Goal: Task Accomplishment & Management: Manage account settings

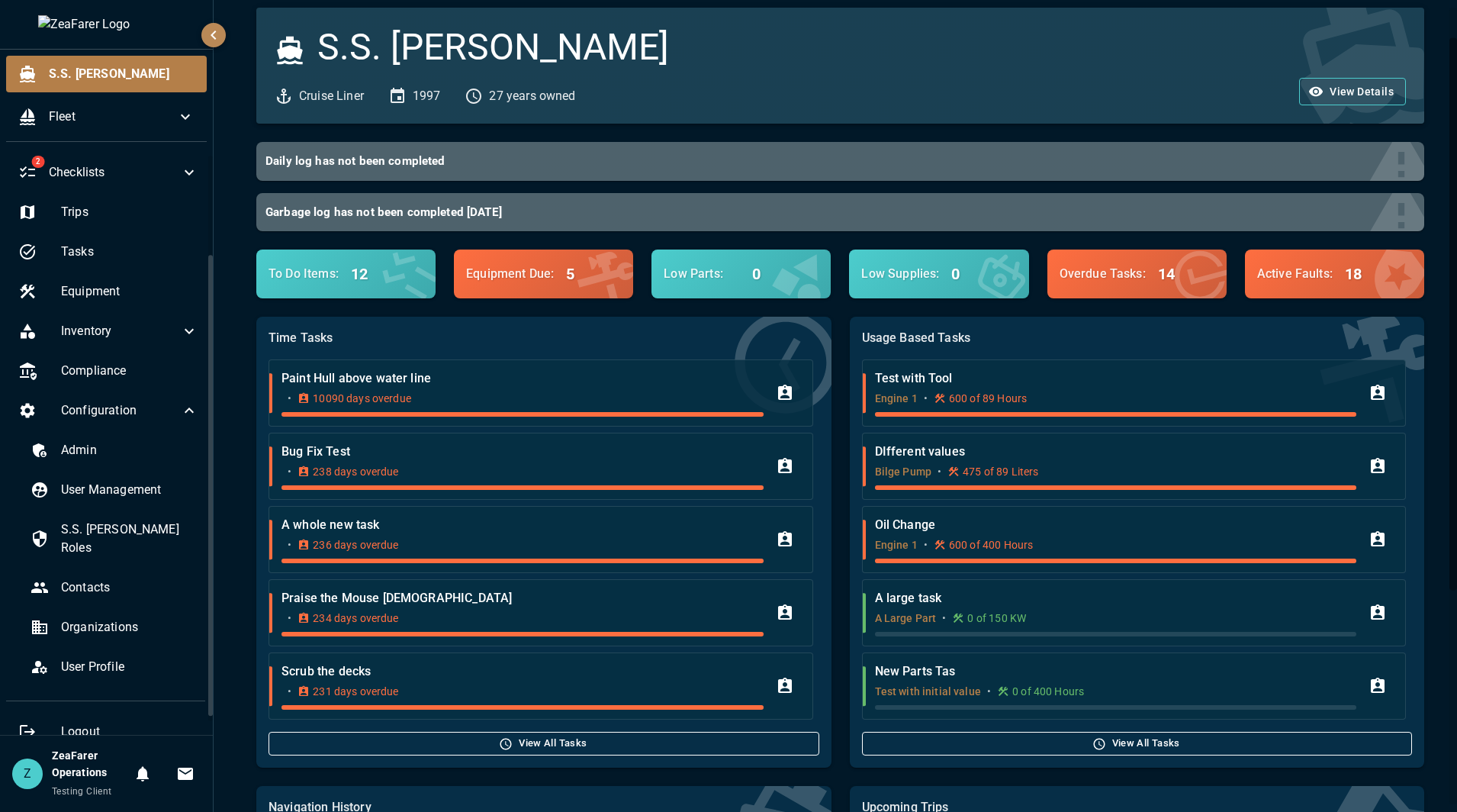
scroll to position [77, 0]
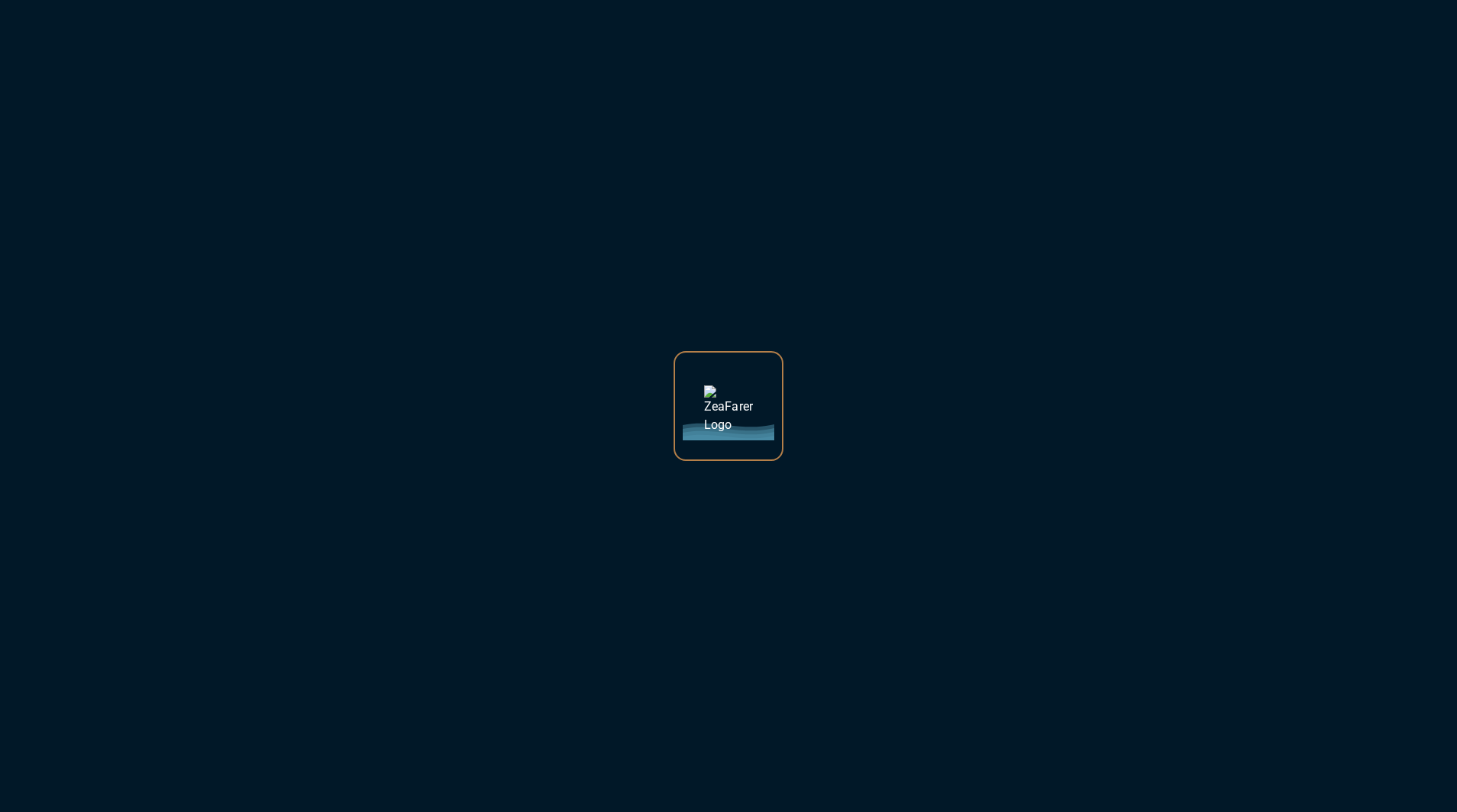
click at [359, 104] on div at bounding box center [728, 406] width 1457 height 812
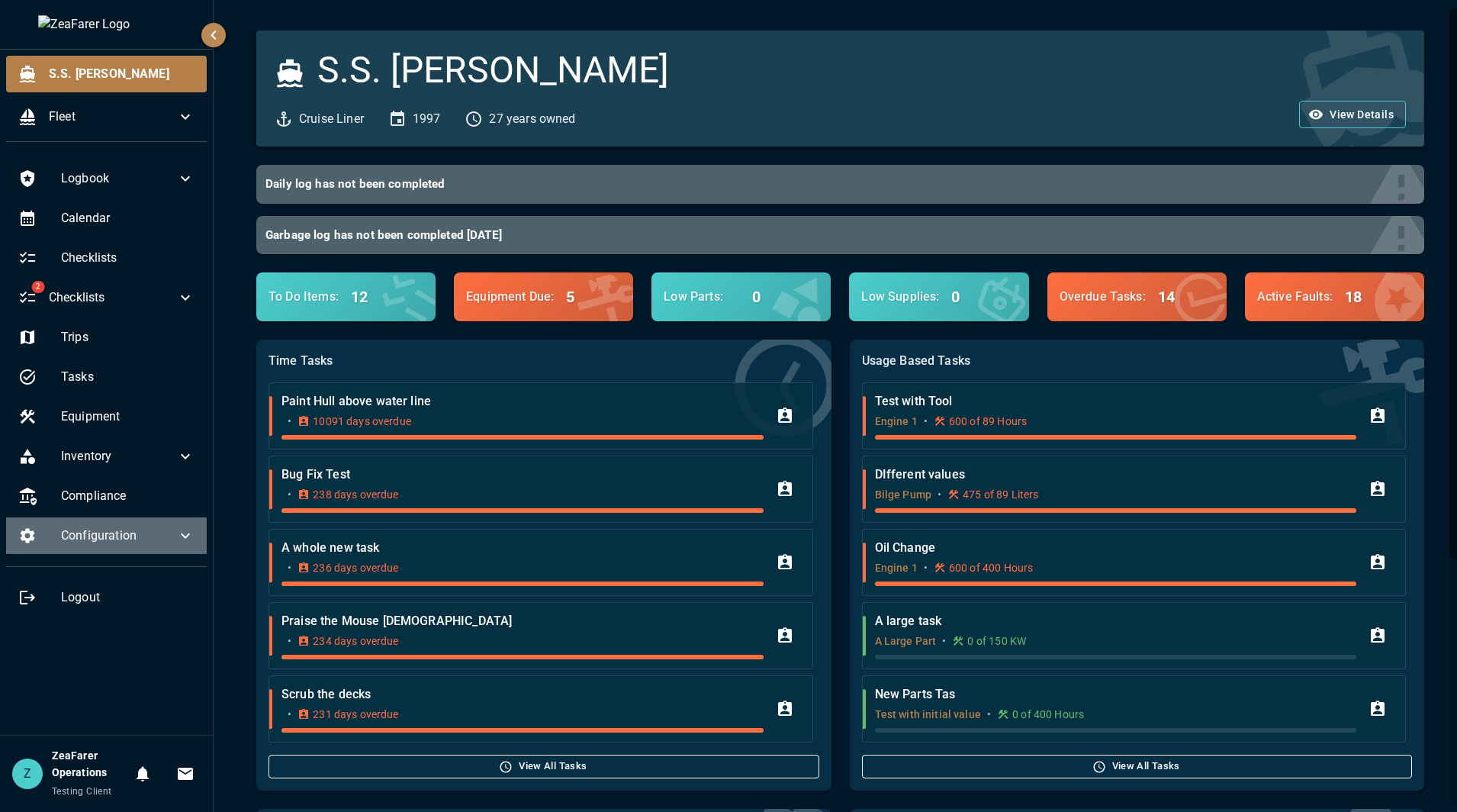
click at [189, 539] on icon at bounding box center [184, 535] width 18 height 18
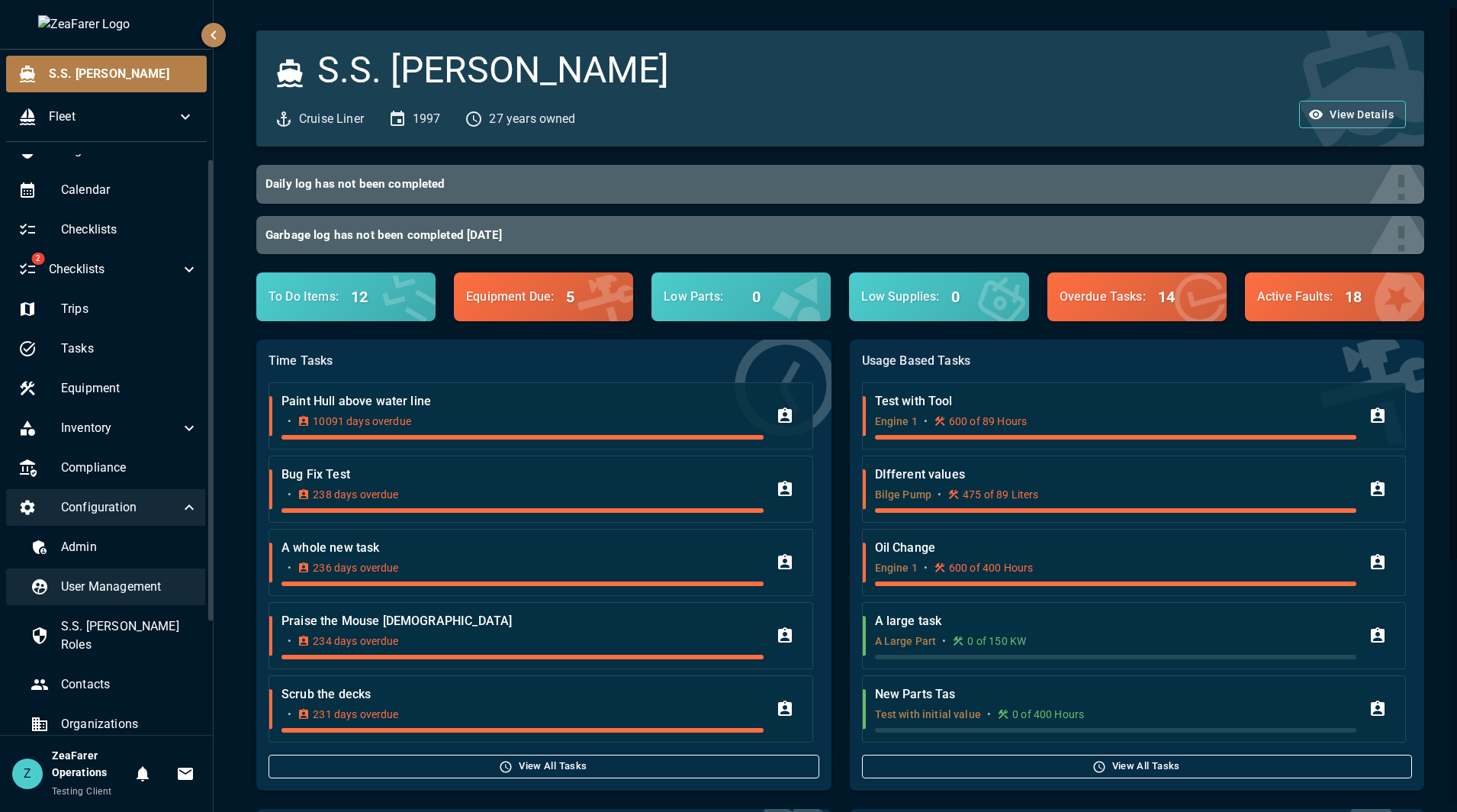
scroll to position [131, 0]
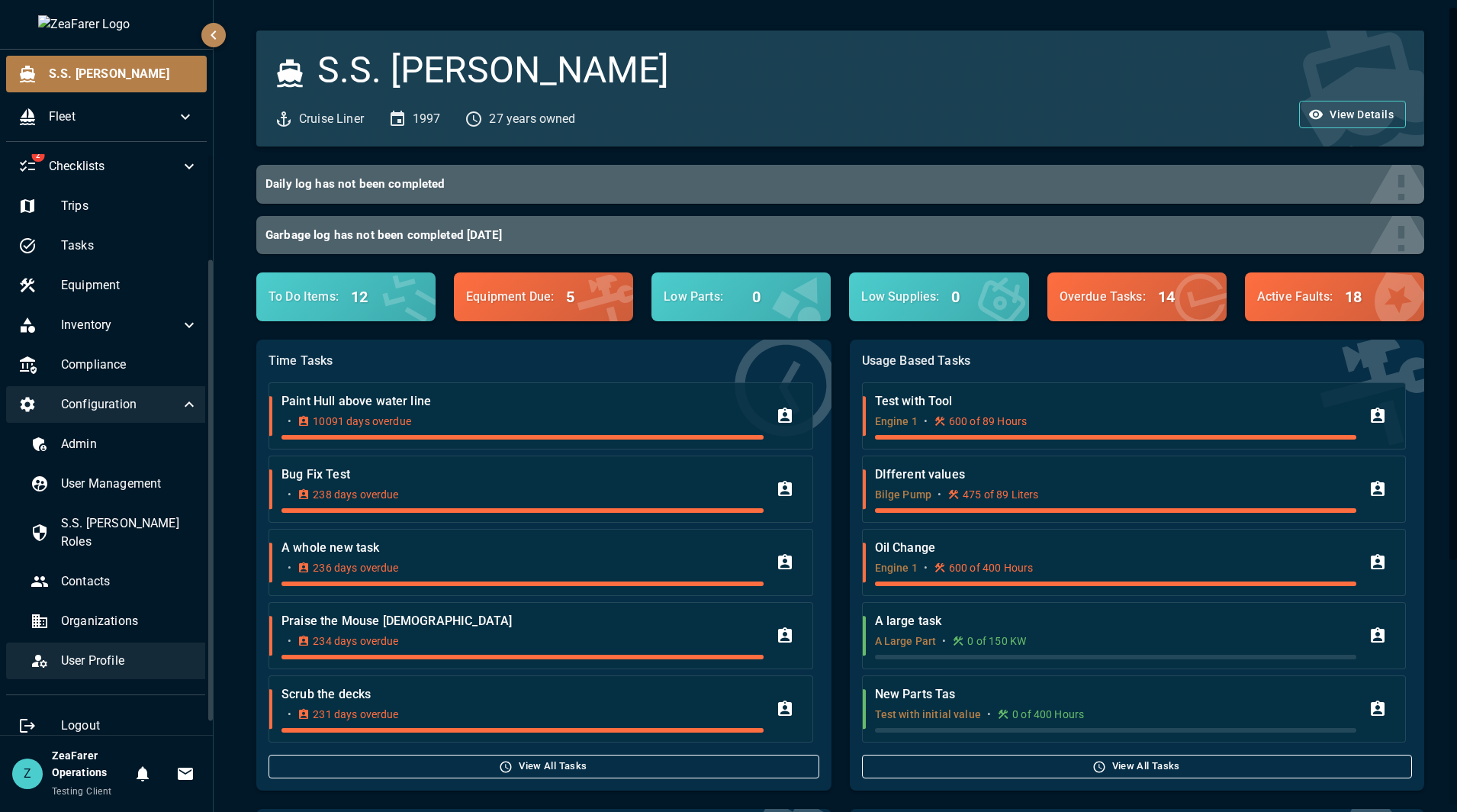
click at [113, 651] on span "User Profile" at bounding box center [130, 660] width 137 height 18
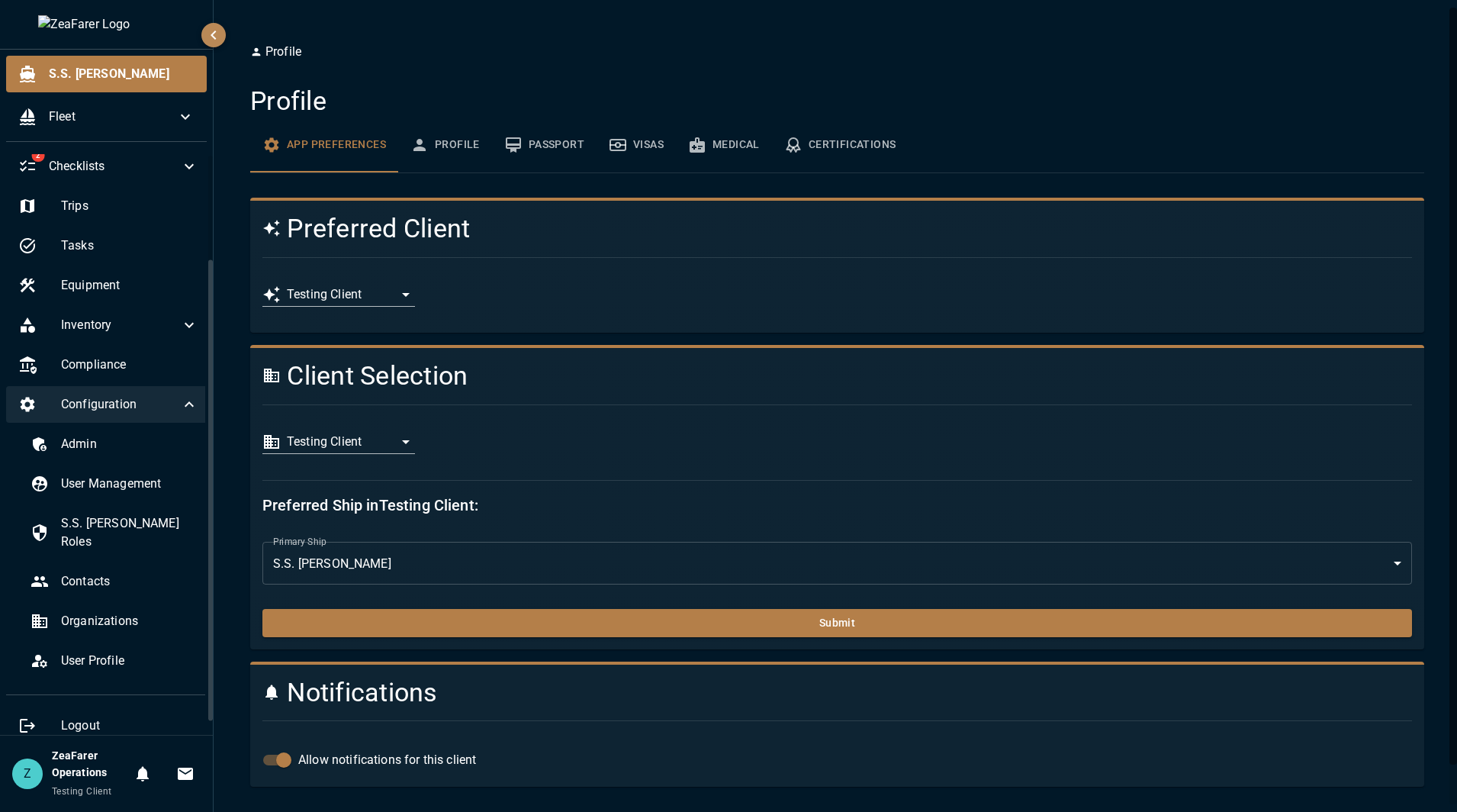
click at [376, 444] on body "**********" at bounding box center [728, 406] width 1457 height 812
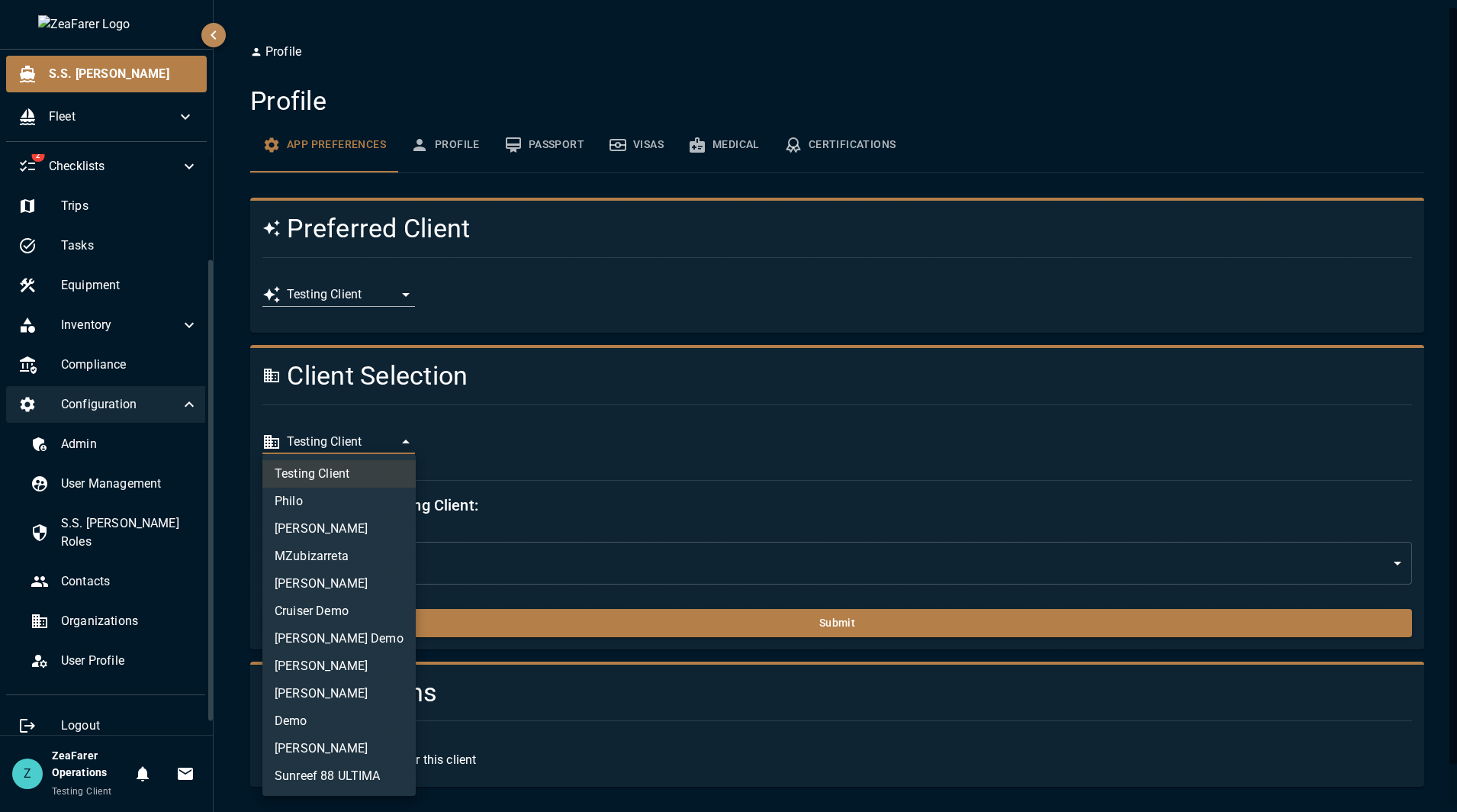
click at [346, 553] on li "MZubizarreta" at bounding box center [339, 556] width 153 height 27
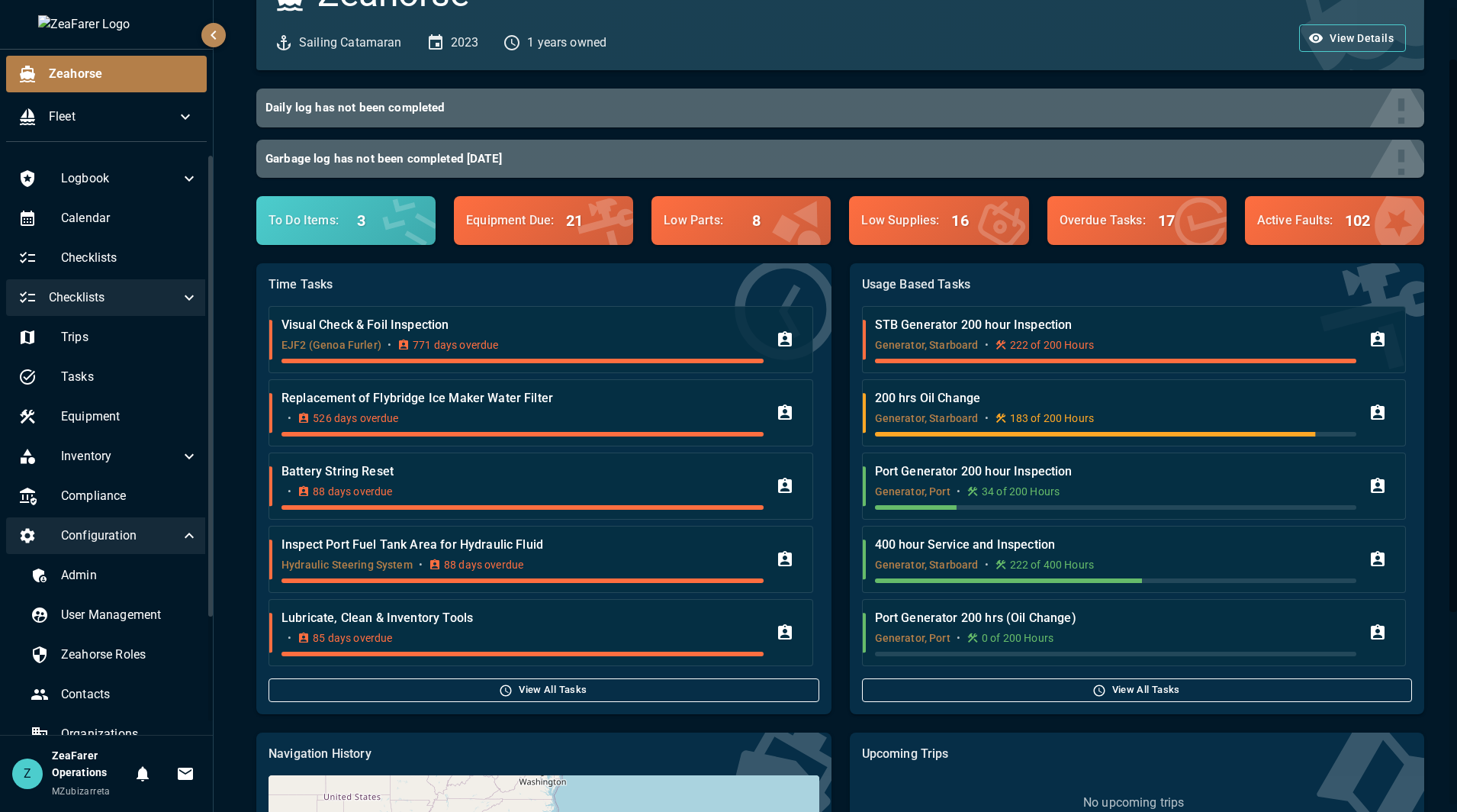
click at [157, 287] on div "Checklists" at bounding box center [108, 297] width 204 height 37
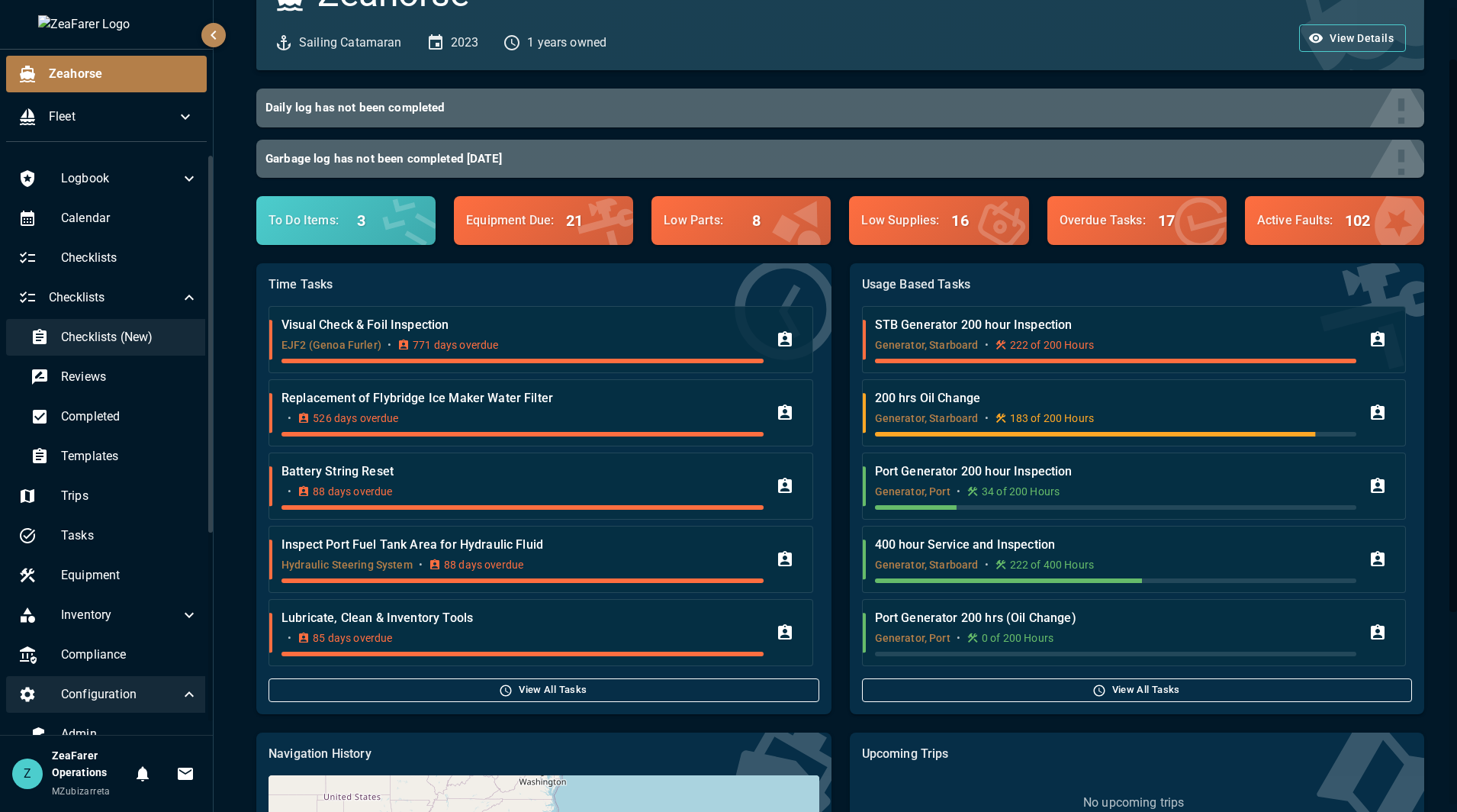
click at [126, 346] on span "Checklists (New)" at bounding box center [130, 337] width 137 height 18
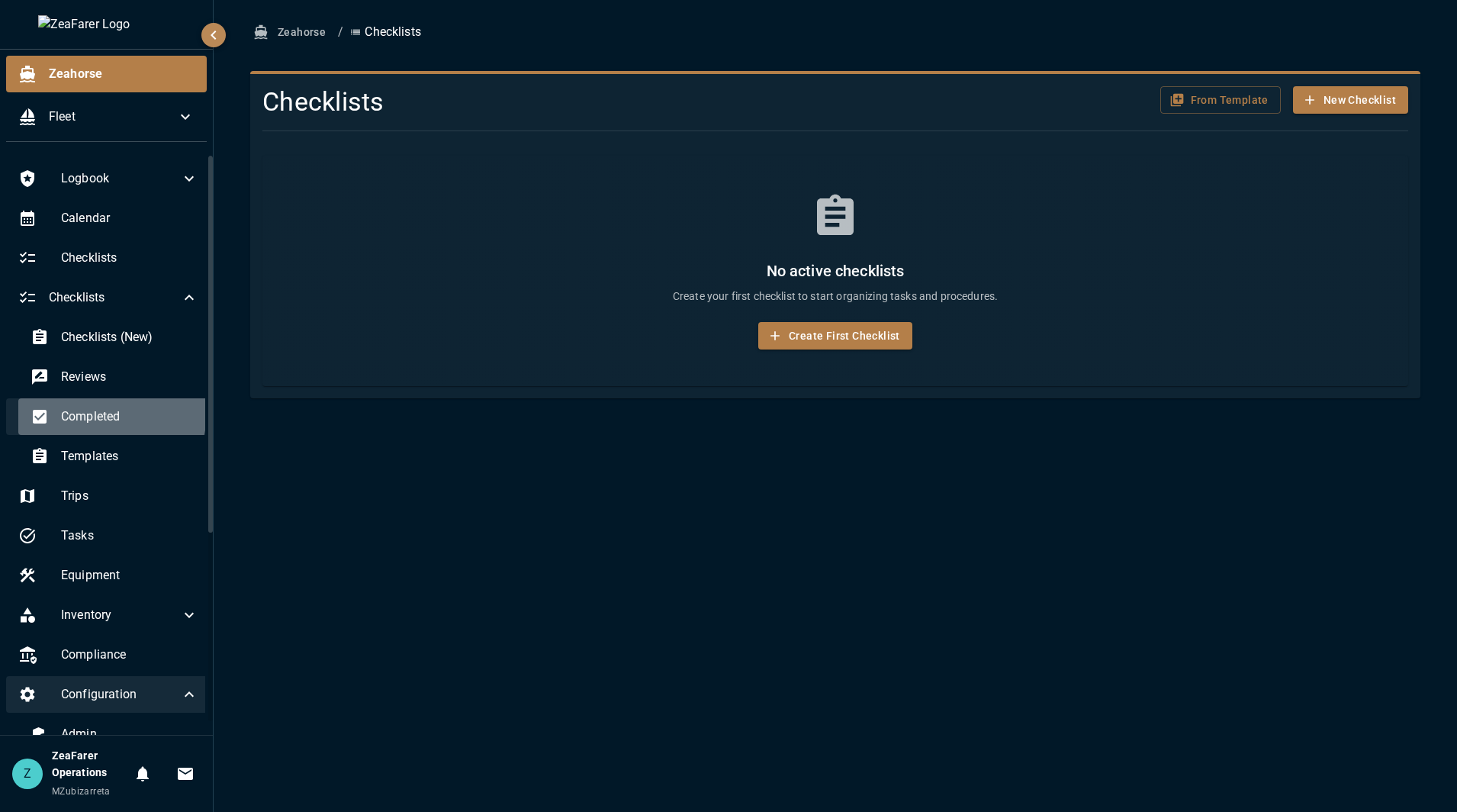
click at [111, 413] on span "Completed" at bounding box center [130, 416] width 137 height 18
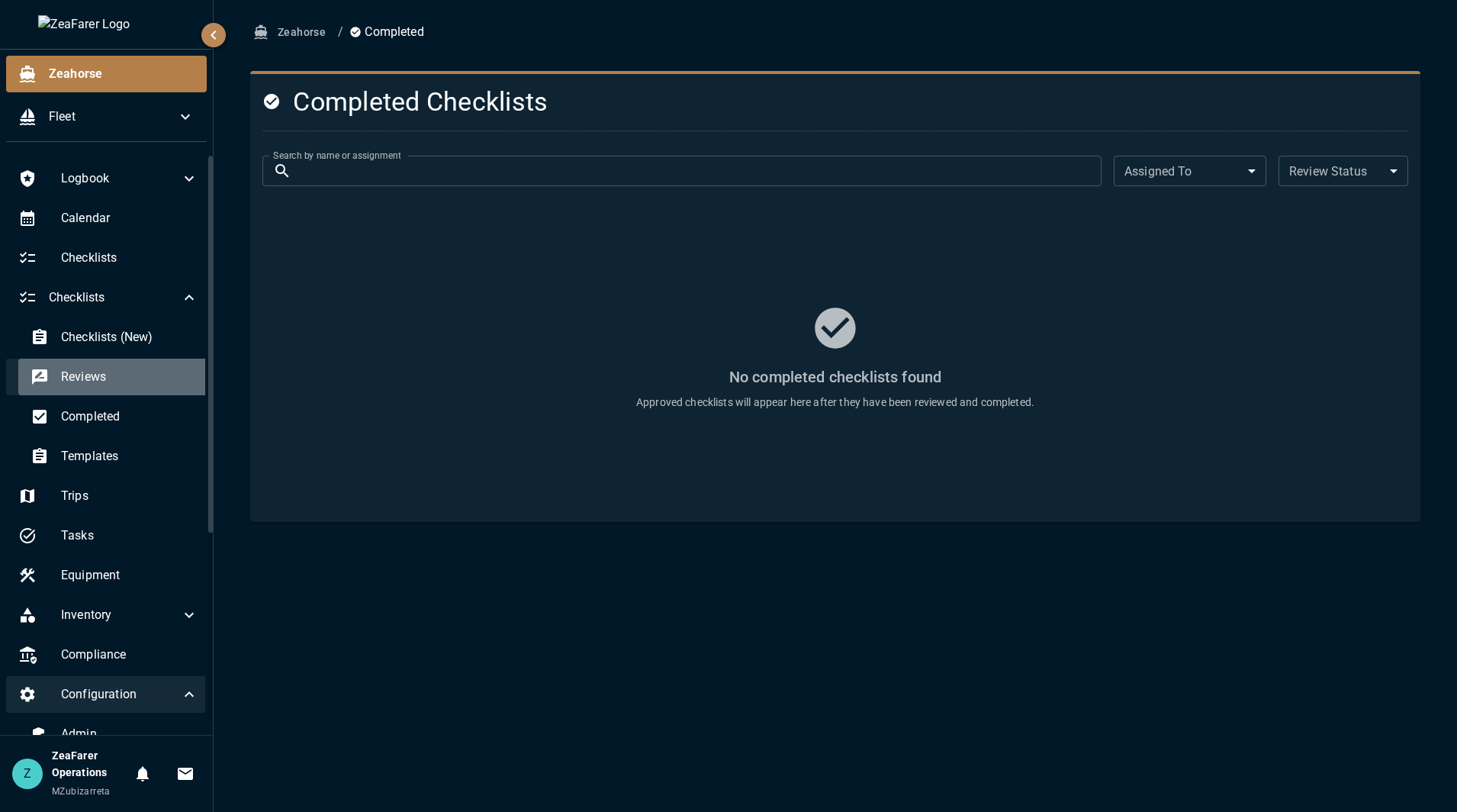
click at [129, 369] on span "Reviews" at bounding box center [130, 376] width 137 height 18
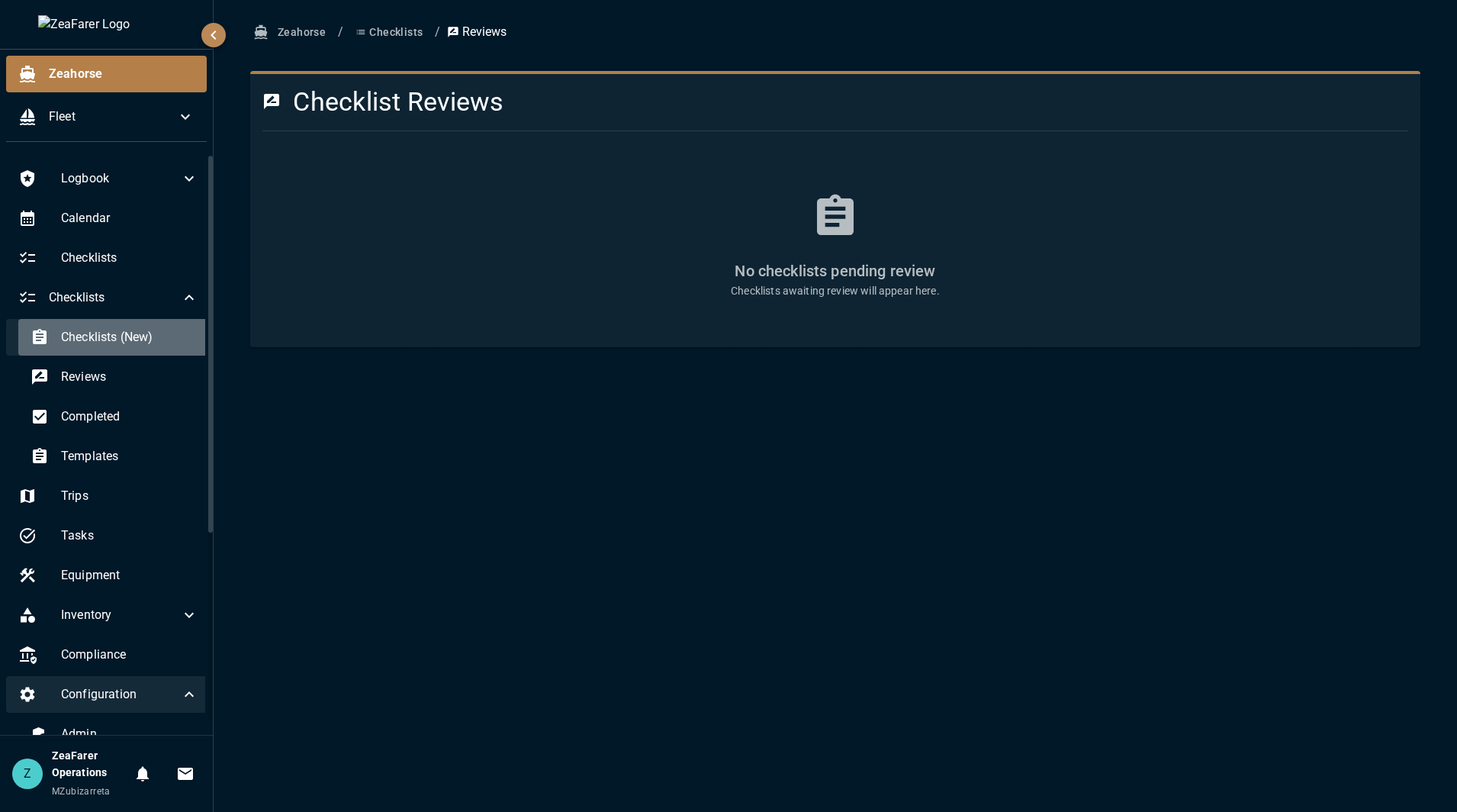
click at [132, 352] on div "Checklists (New)" at bounding box center [113, 337] width 192 height 37
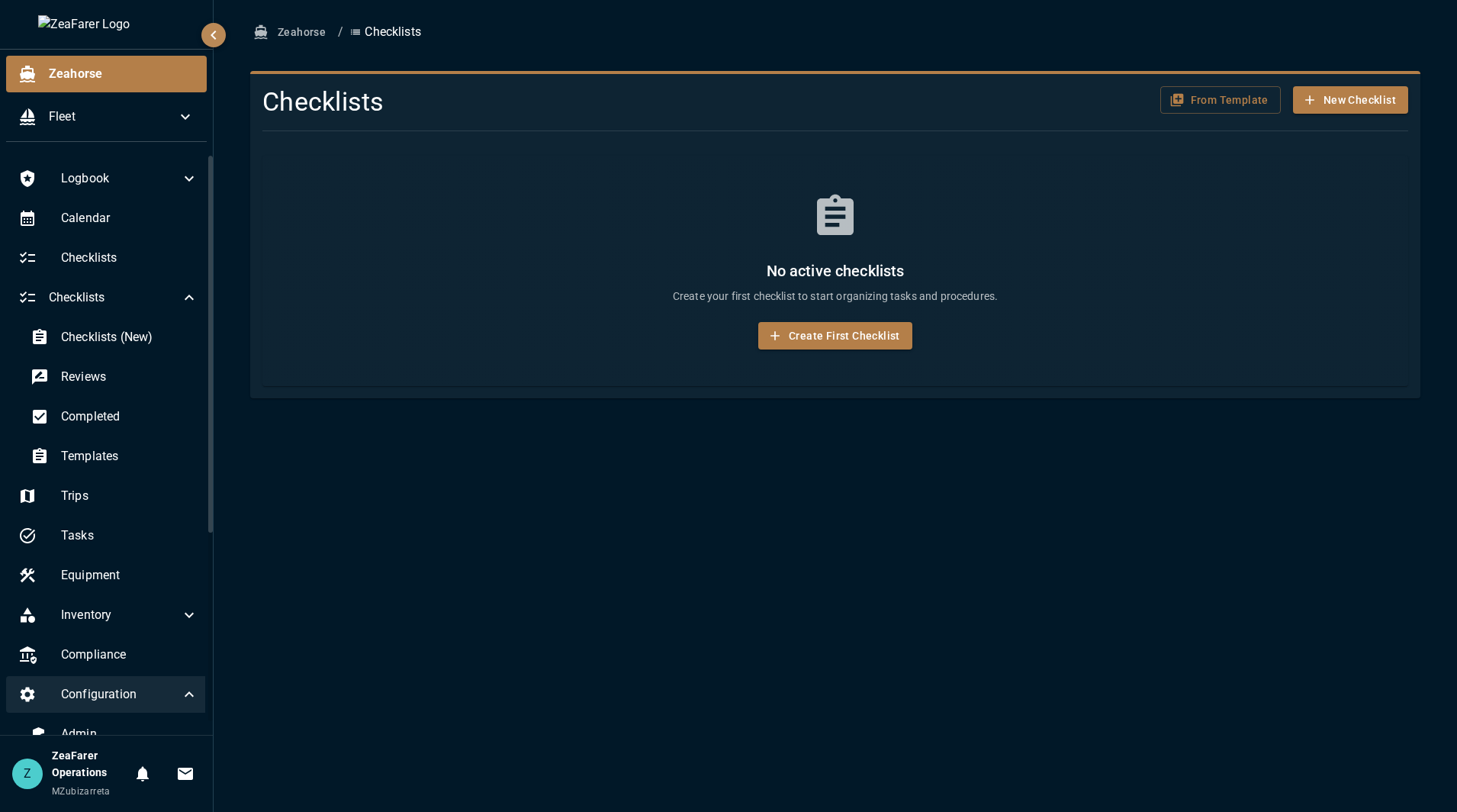
click at [510, 585] on div "Zeahorse / Checklists Checklists From Template New Checklist No active checklis…" at bounding box center [835, 406] width 1243 height 812
click at [116, 191] on div "Logbook" at bounding box center [108, 178] width 204 height 37
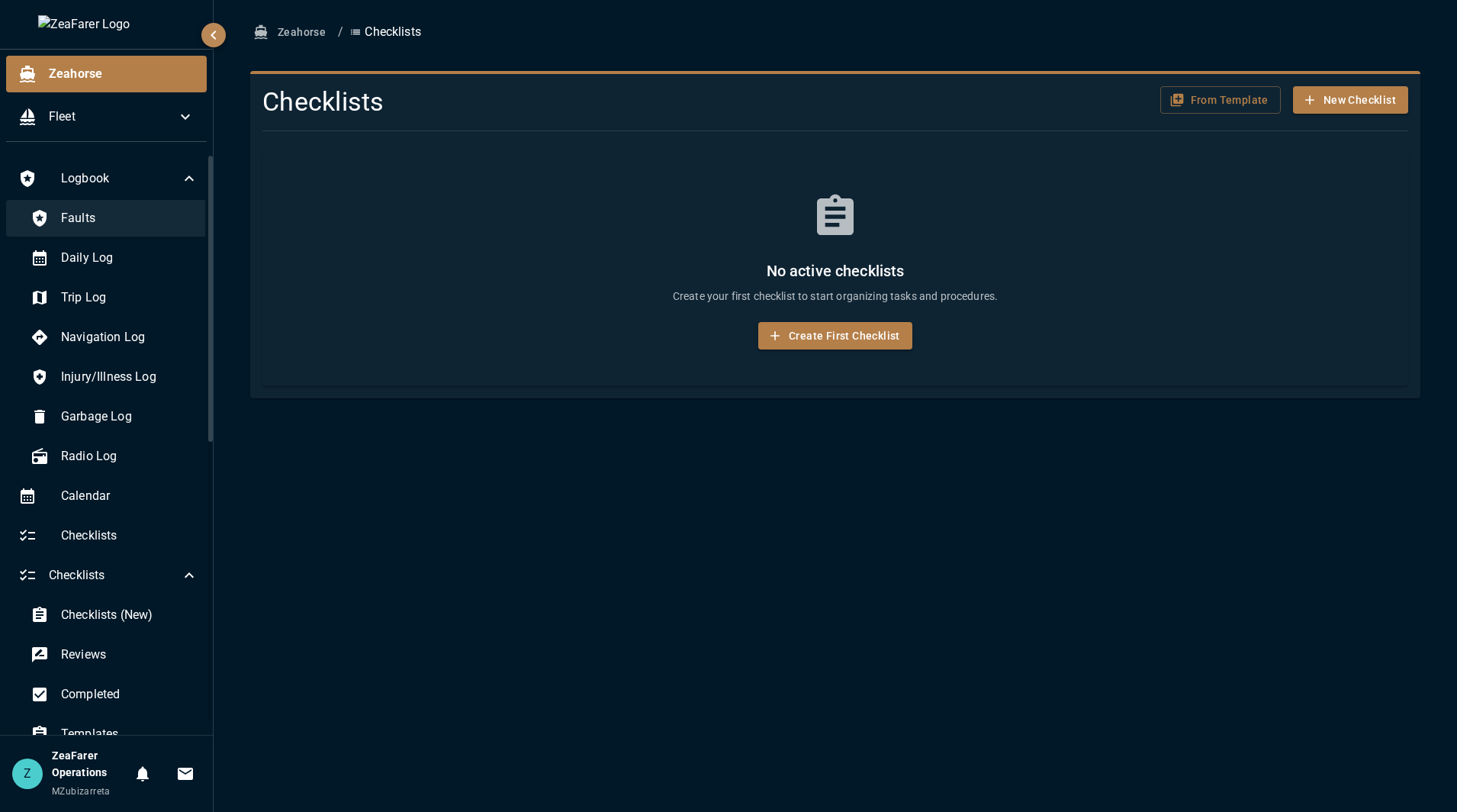
click at [95, 226] on span "Faults" at bounding box center [130, 217] width 137 height 18
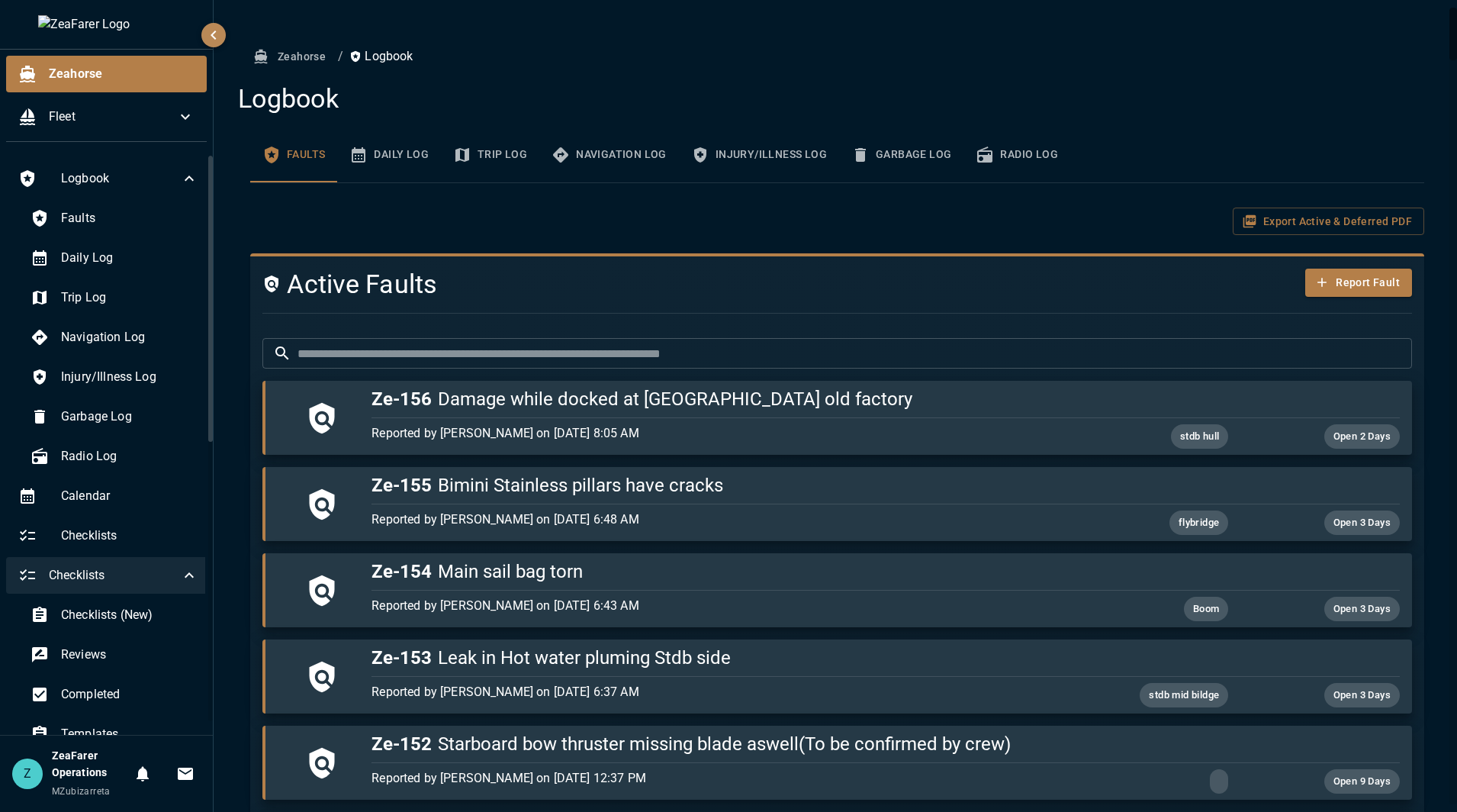
click at [157, 577] on span "Checklists" at bounding box center [114, 575] width 131 height 18
click at [152, 587] on div "Checklists" at bounding box center [108, 575] width 204 height 37
click at [136, 609] on span "Checklists (New)" at bounding box center [130, 614] width 137 height 18
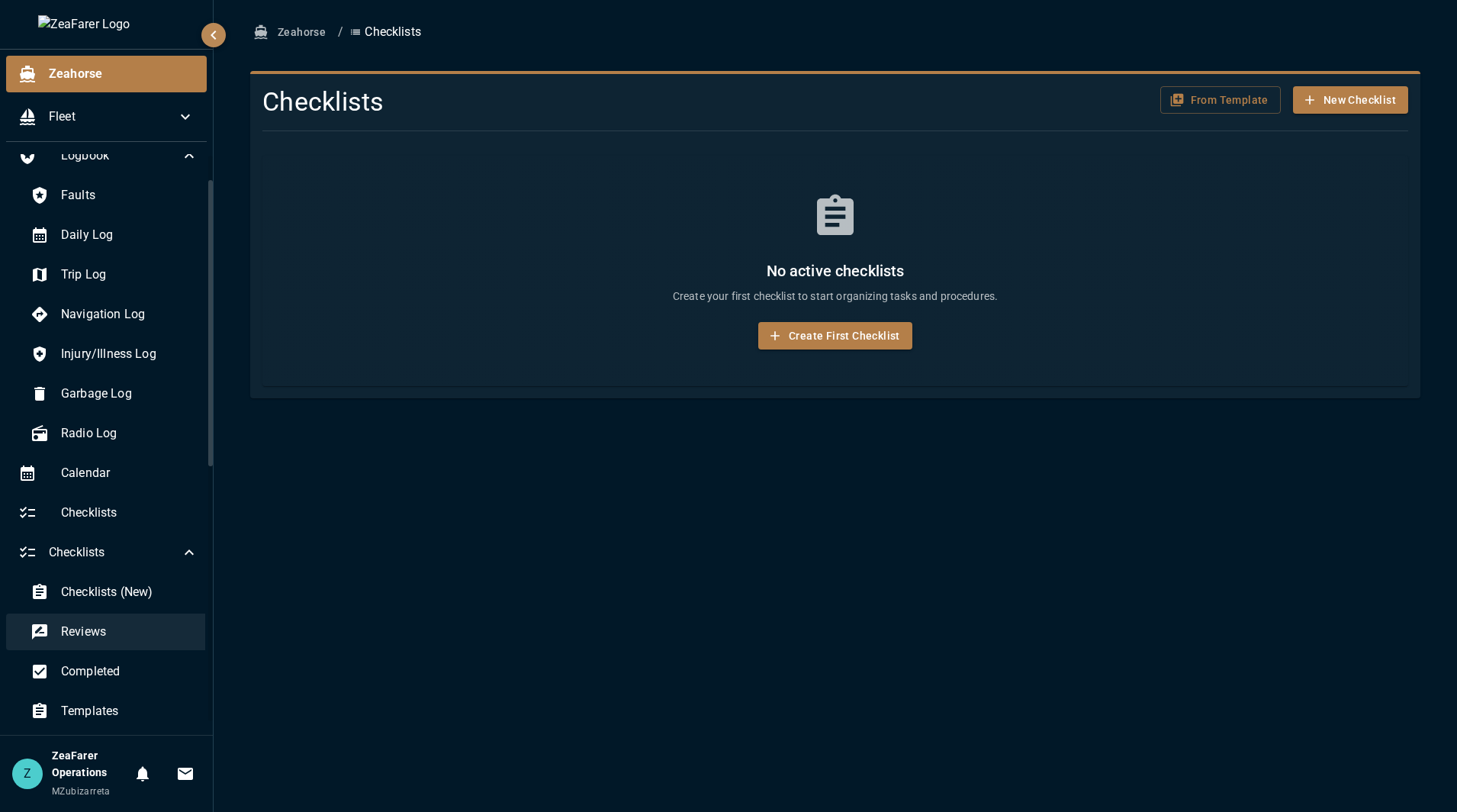
scroll to position [77, 0]
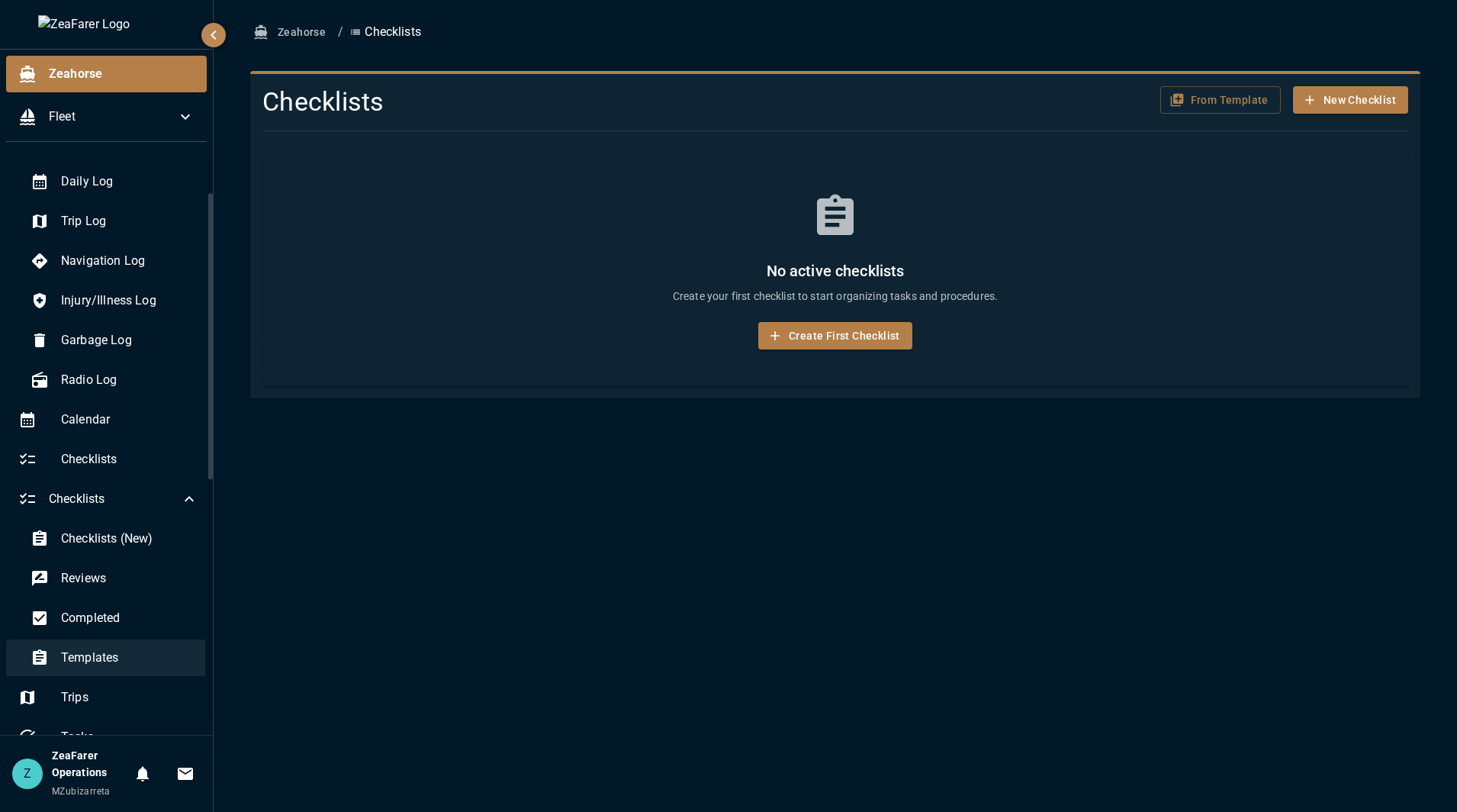
click at [117, 659] on span "Templates" at bounding box center [130, 657] width 137 height 18
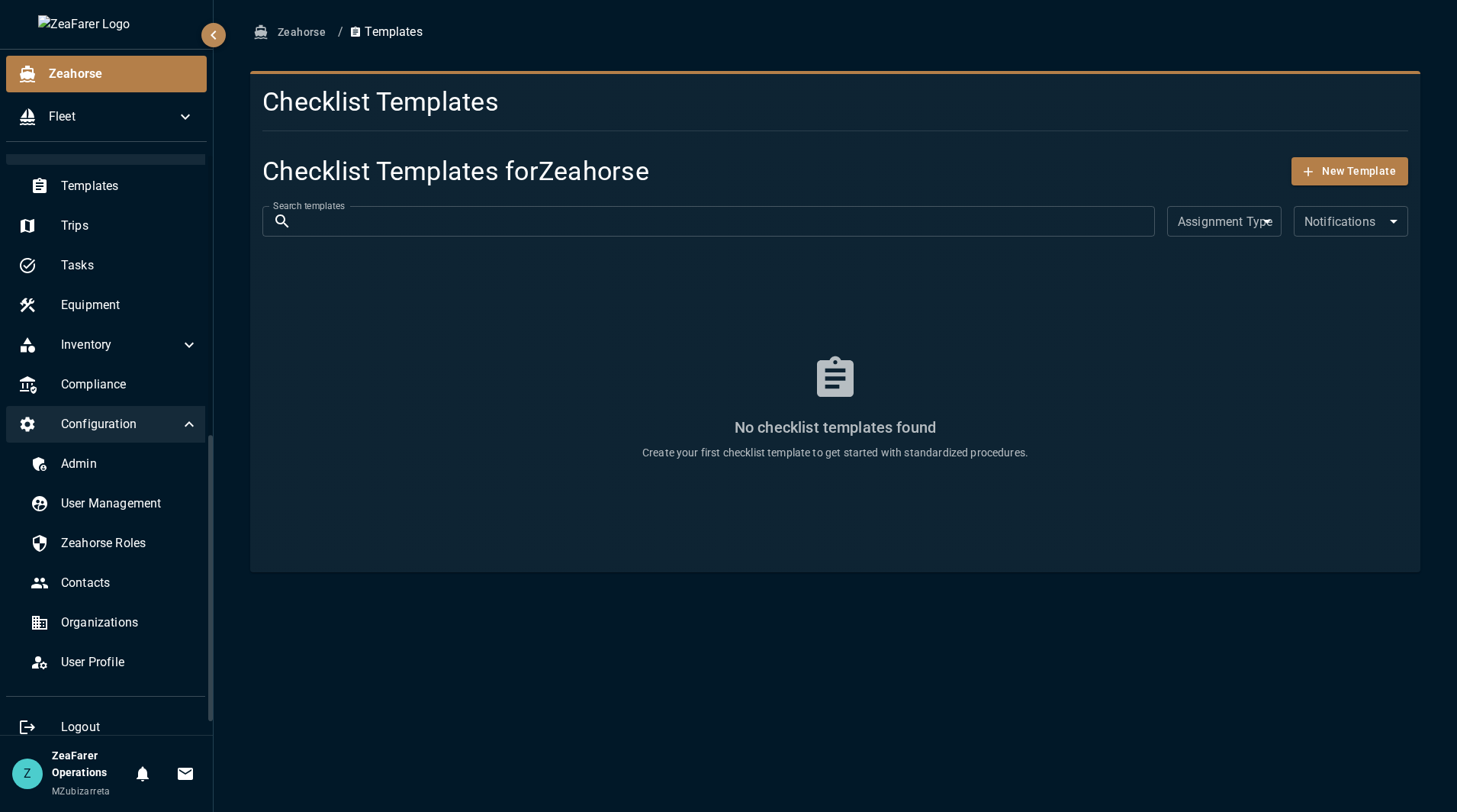
scroll to position [567, 0]
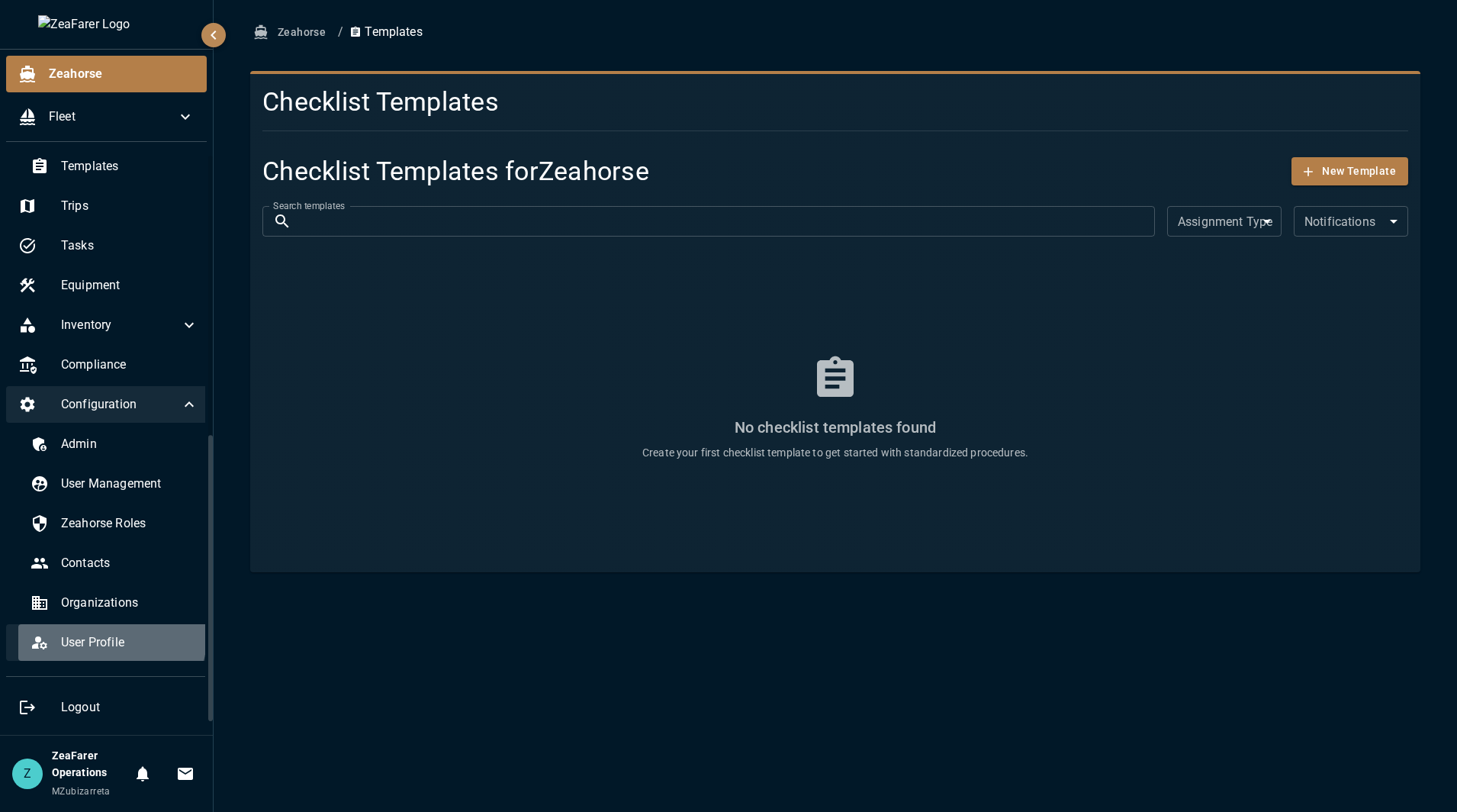
click at [111, 637] on span "User Profile" at bounding box center [130, 642] width 137 height 18
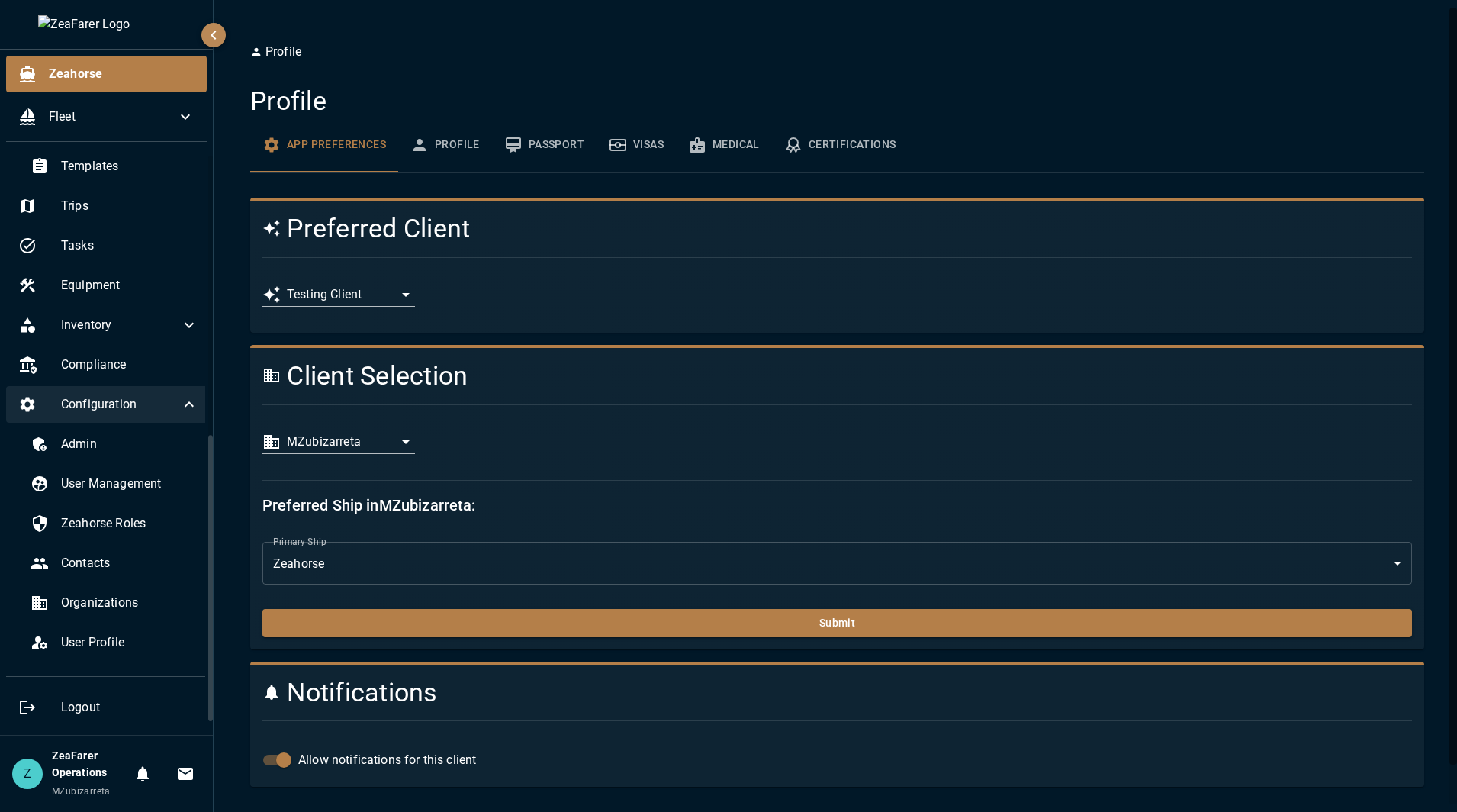
click at [369, 437] on body "**********" at bounding box center [728, 406] width 1457 height 812
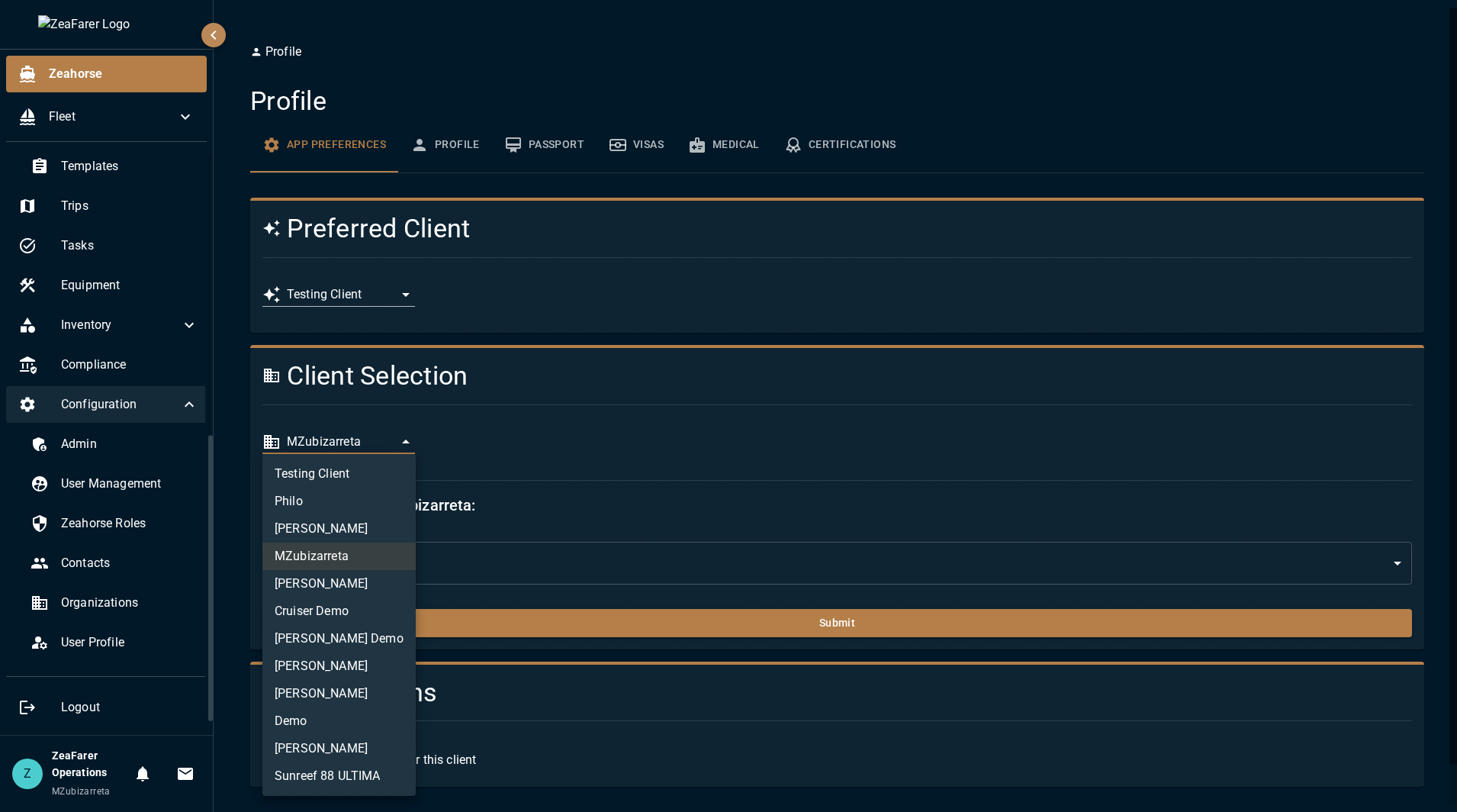
click at [349, 470] on li "Testing Client" at bounding box center [339, 474] width 153 height 27
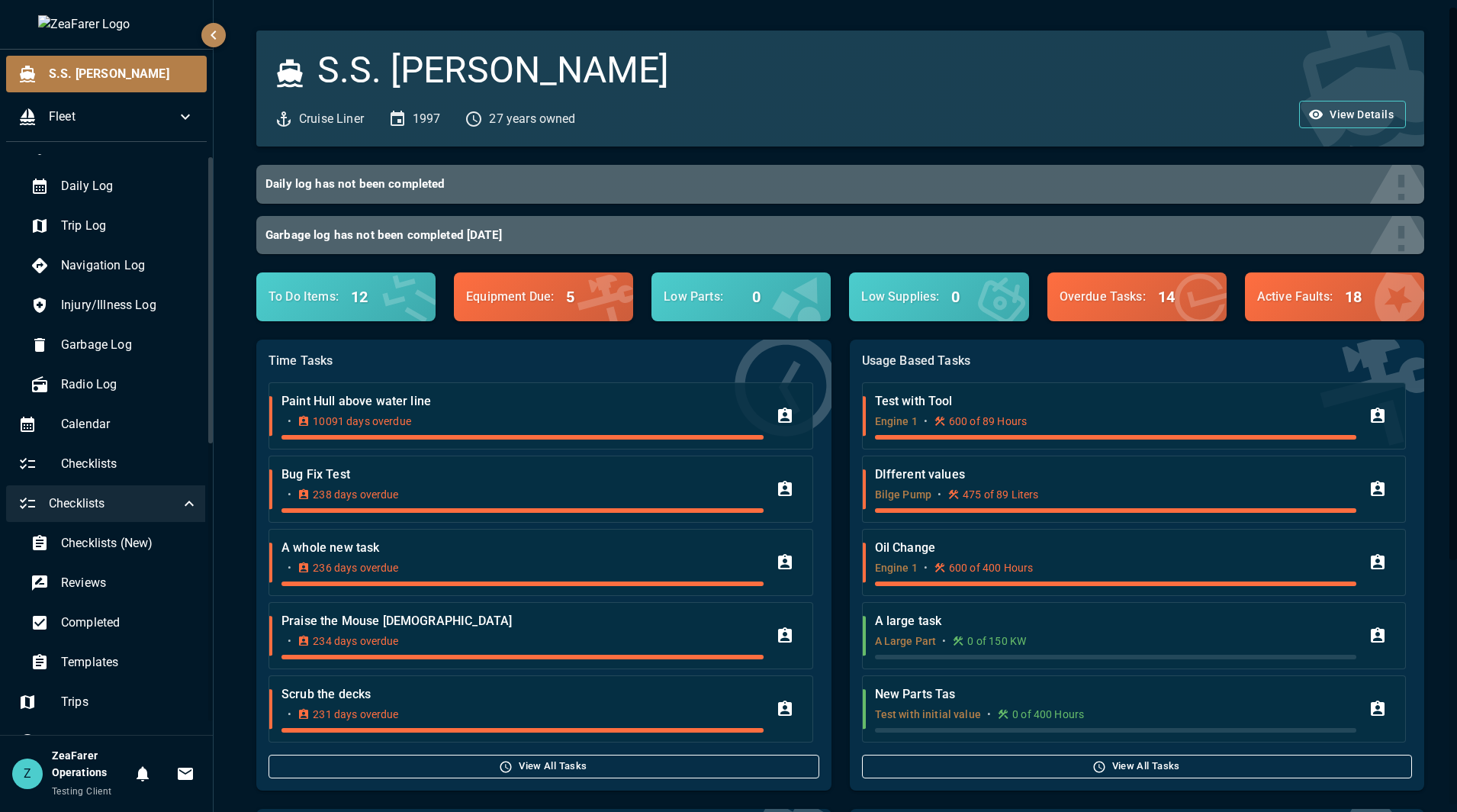
scroll to position [152, 0]
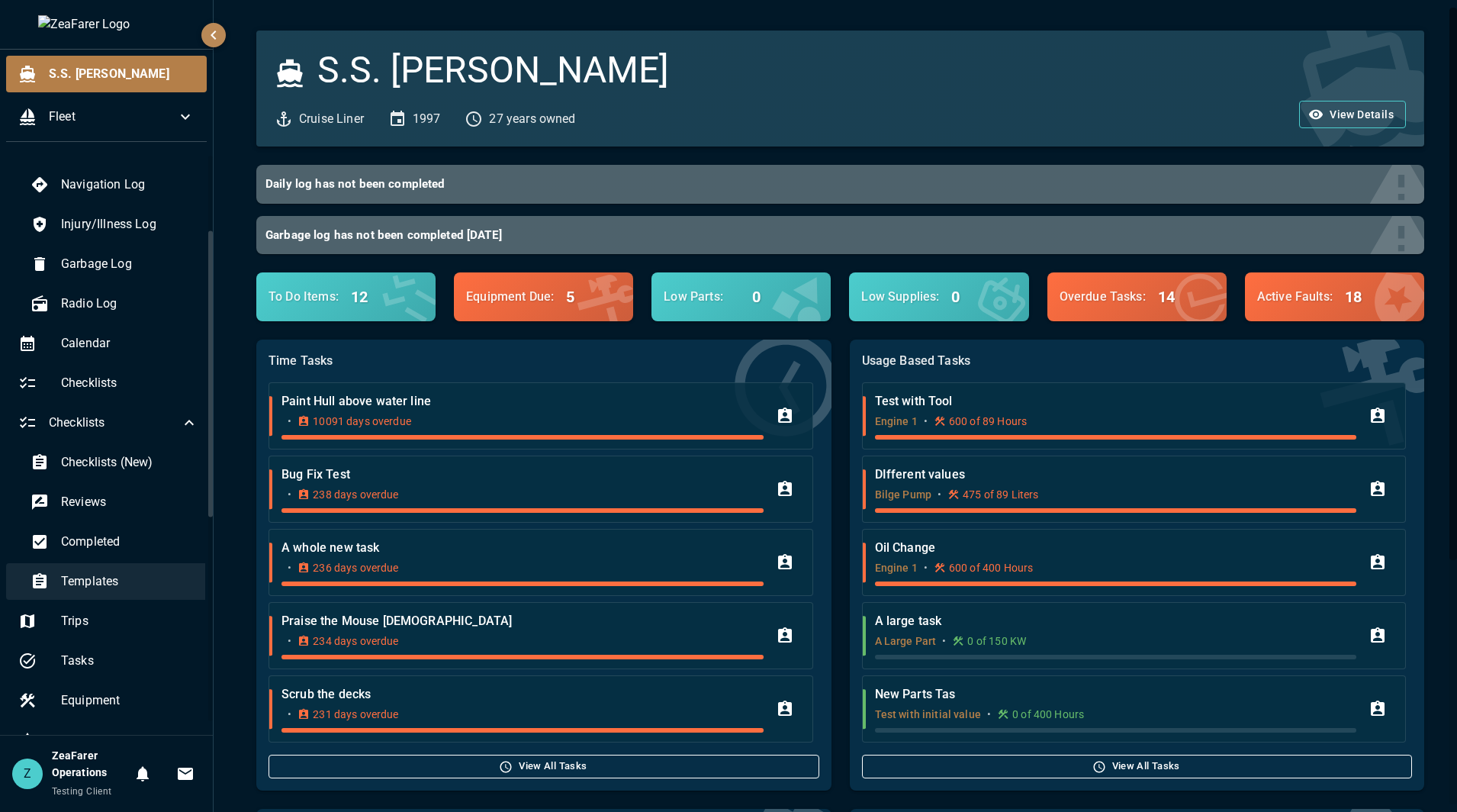
click at [134, 591] on span "Templates" at bounding box center [130, 580] width 137 height 18
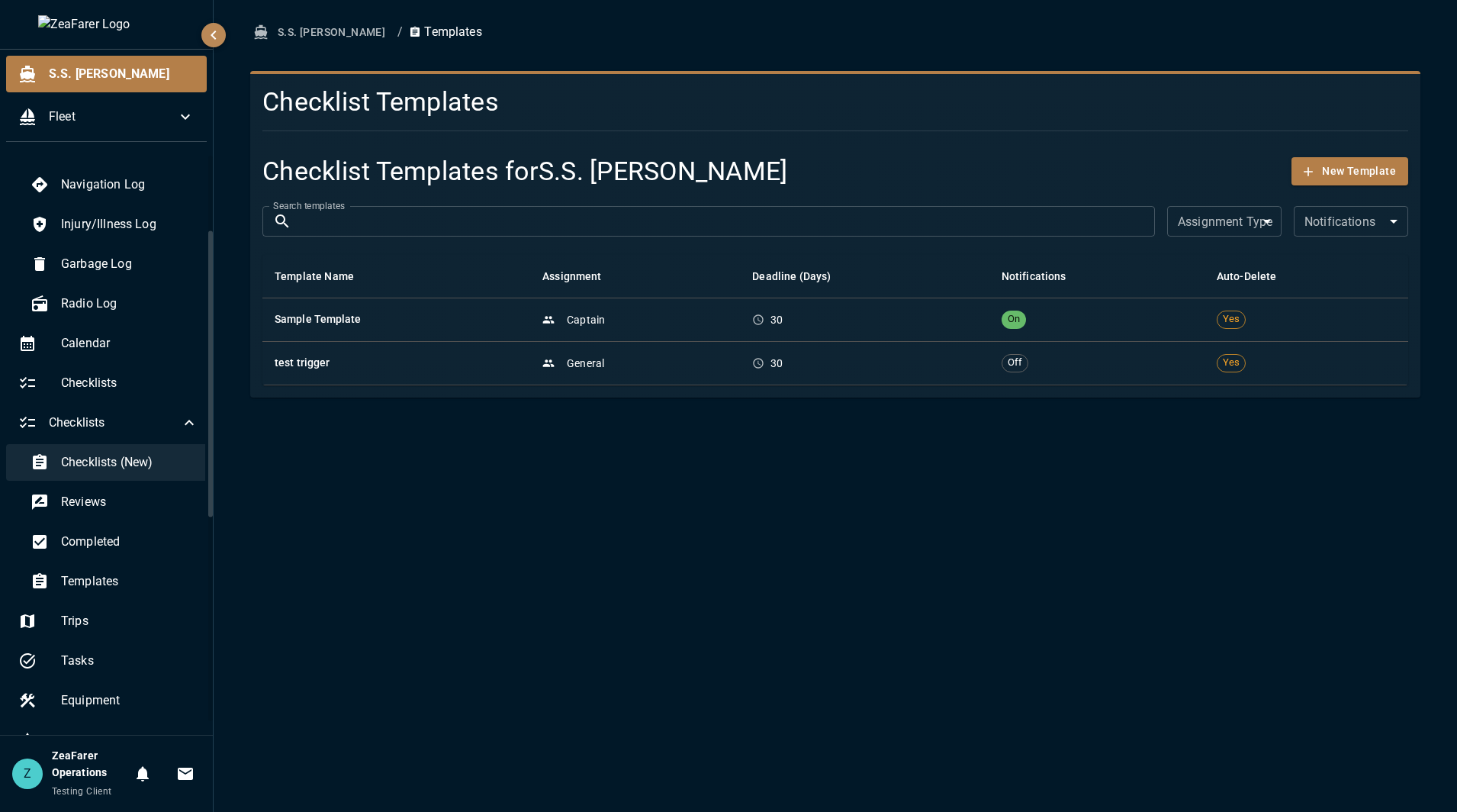
click at [116, 474] on div "Checklists (New)" at bounding box center [113, 462] width 192 height 37
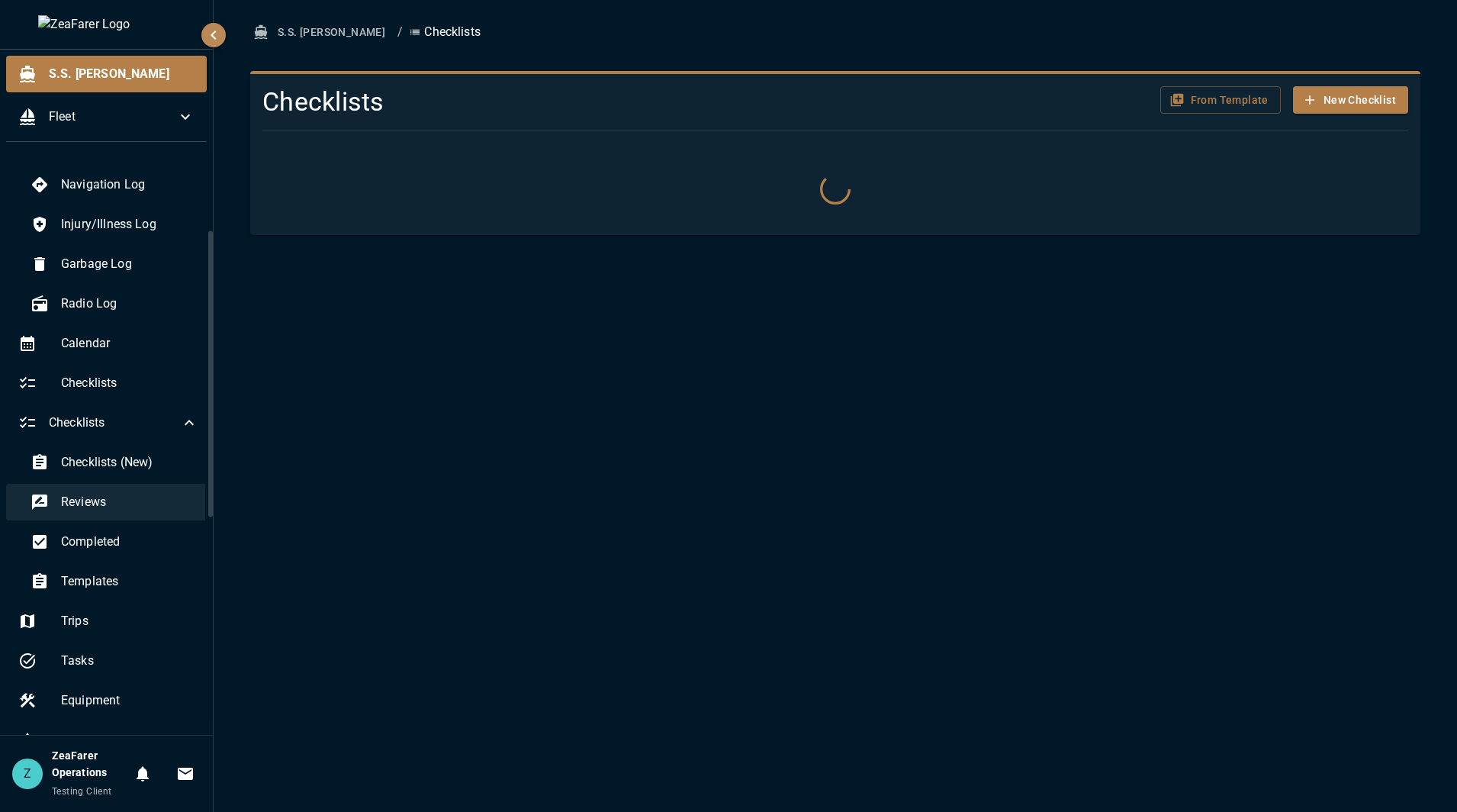
click at [114, 504] on span "Reviews" at bounding box center [130, 501] width 137 height 18
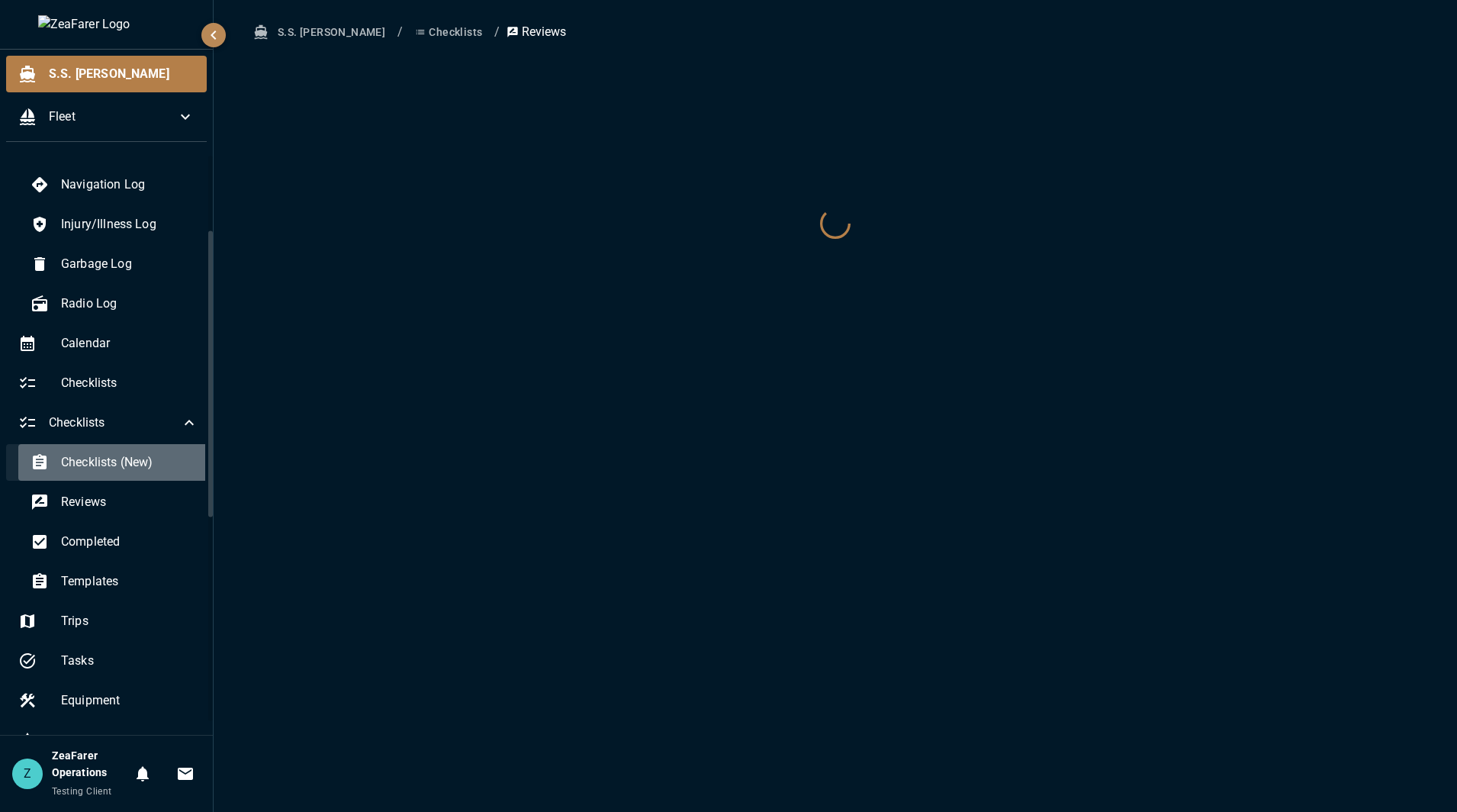
click at [122, 450] on div "Checklists (New)" at bounding box center [113, 462] width 192 height 37
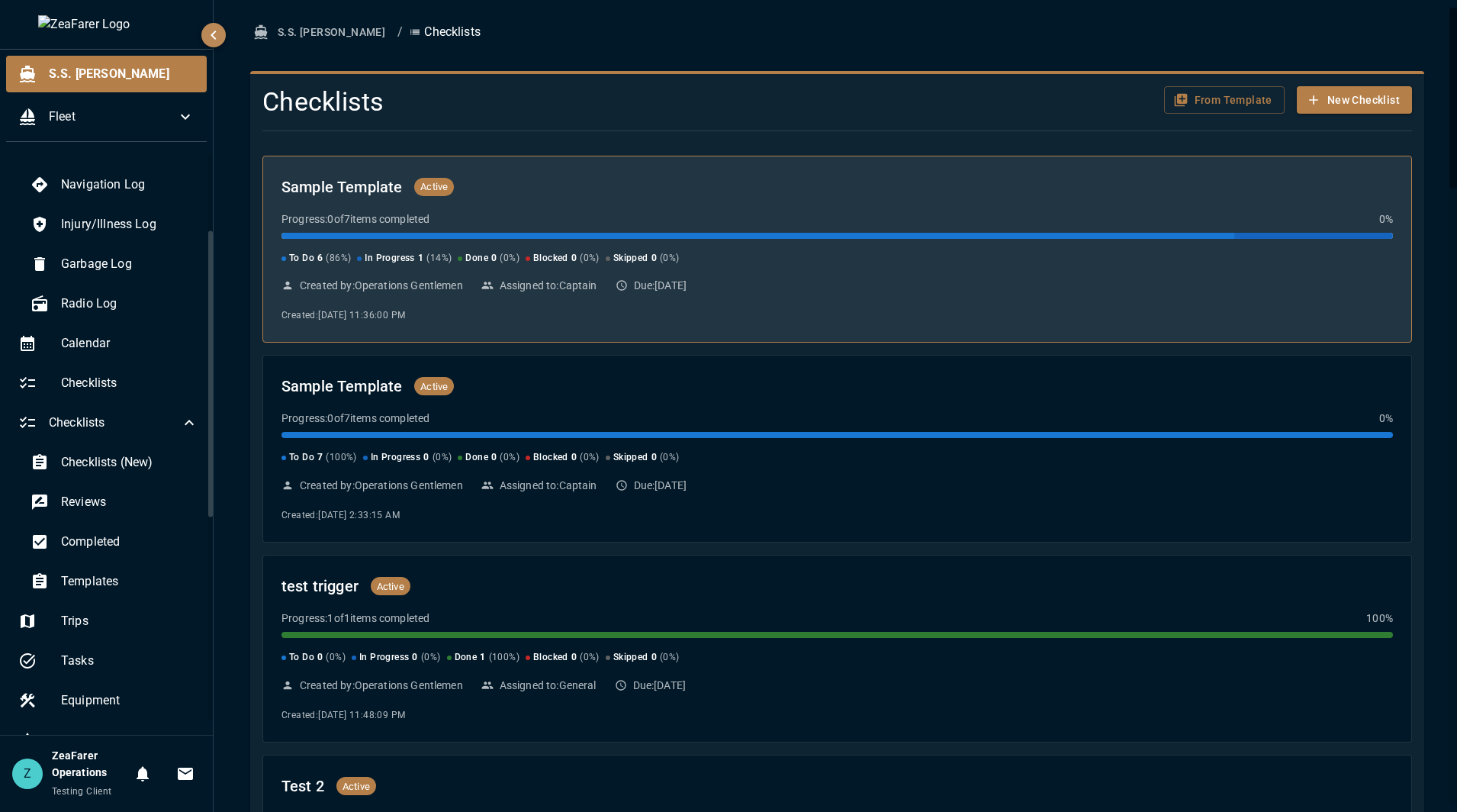
click at [656, 246] on div "To Do 6 ( 86 %) In Progress 1 ( 14 %) Done 0 ( 0 %) Blocked 0 ( 0 %) Skipped 0 …" at bounding box center [838, 250] width 1112 height 34
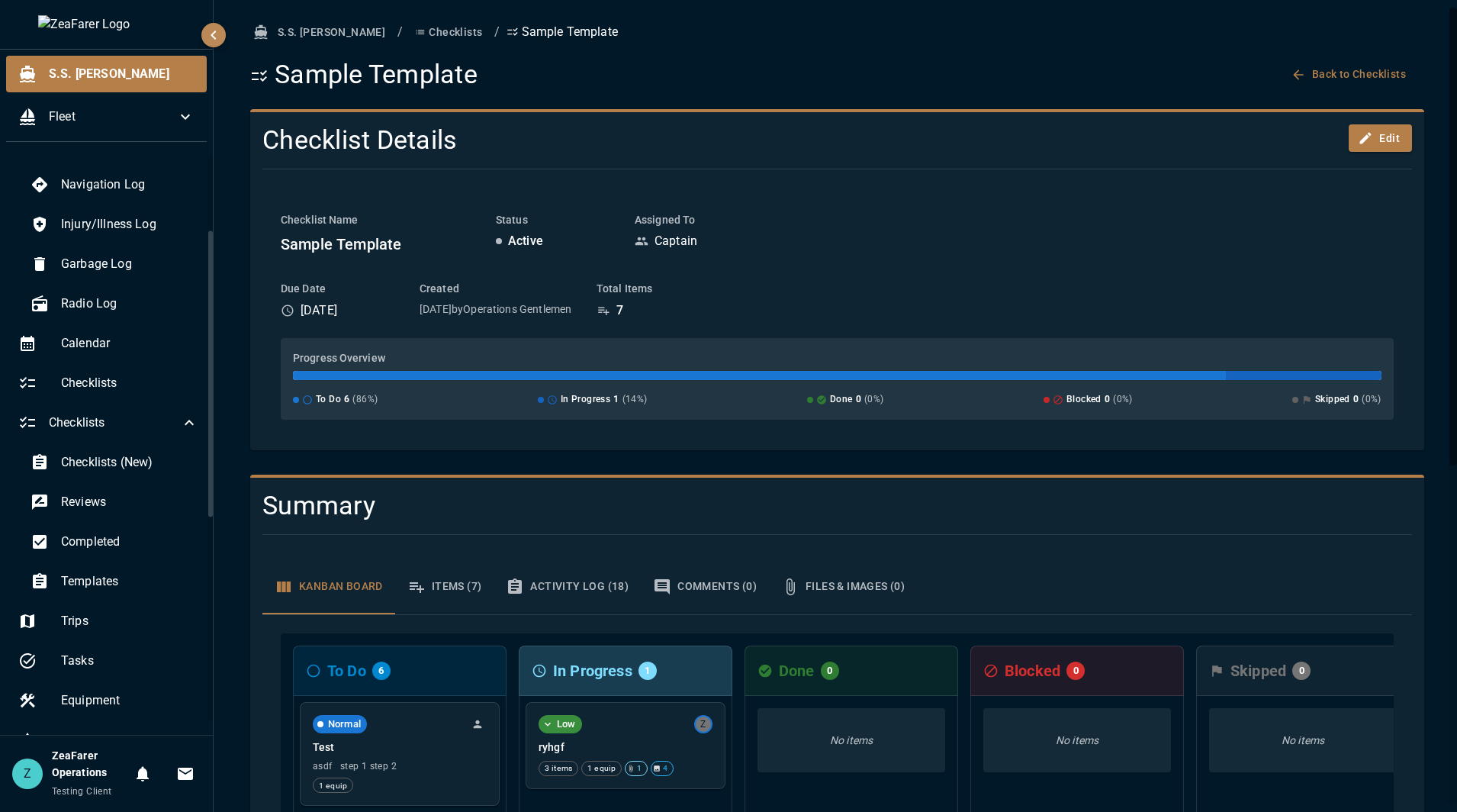
drag, startPoint x: 298, startPoint y: 311, endPoint x: 373, endPoint y: 306, distance: 75.2
click at [373, 306] on div "10/9/2025" at bounding box center [338, 310] width 114 height 18
drag, startPoint x: 698, startPoint y: 304, endPoint x: 626, endPoint y: 304, distance: 72.0
click at [626, 304] on div "7" at bounding box center [642, 310] width 92 height 18
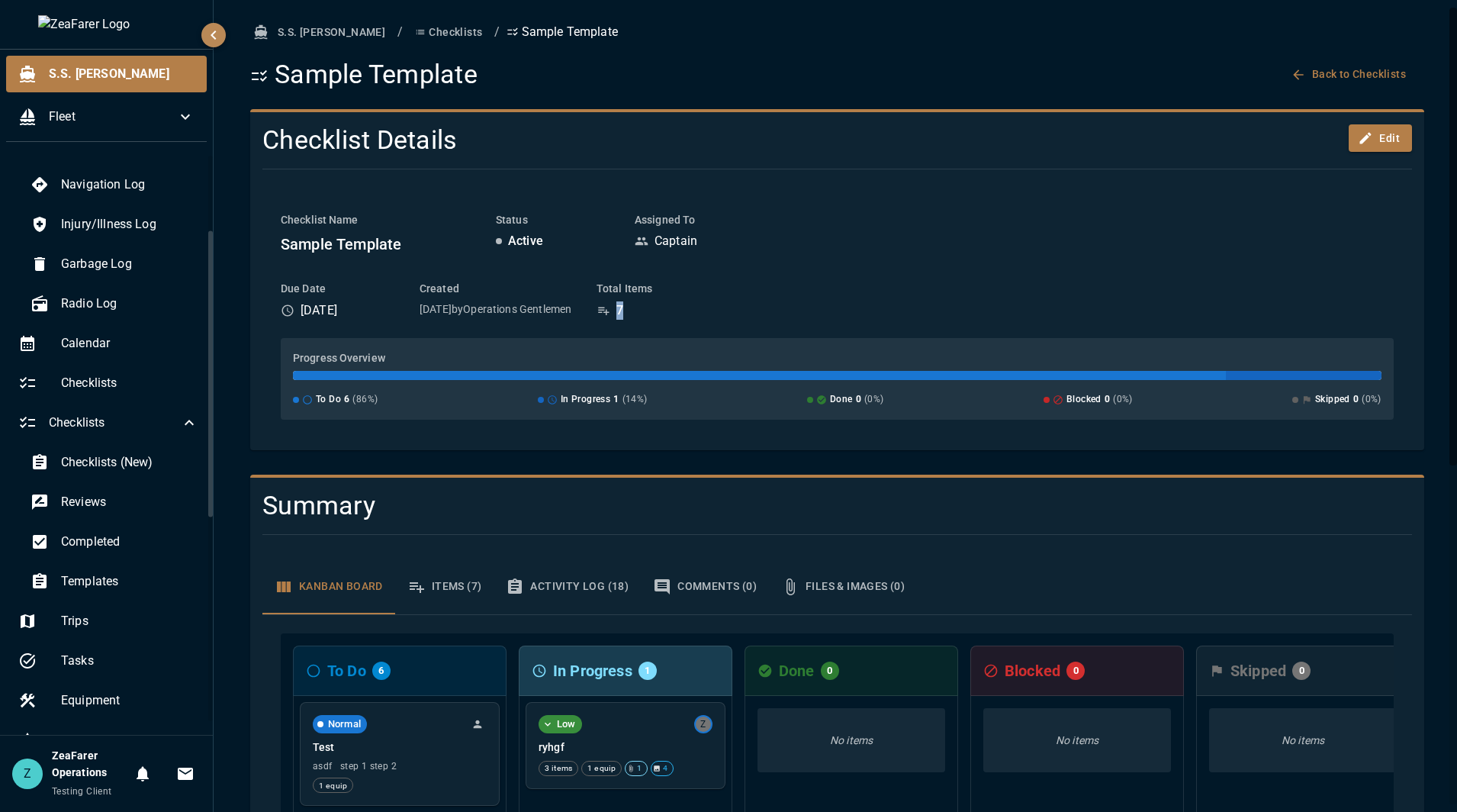
click at [611, 304] on icon at bounding box center [603, 310] width 14 height 14
click at [105, 592] on div "Templates" at bounding box center [113, 581] width 192 height 37
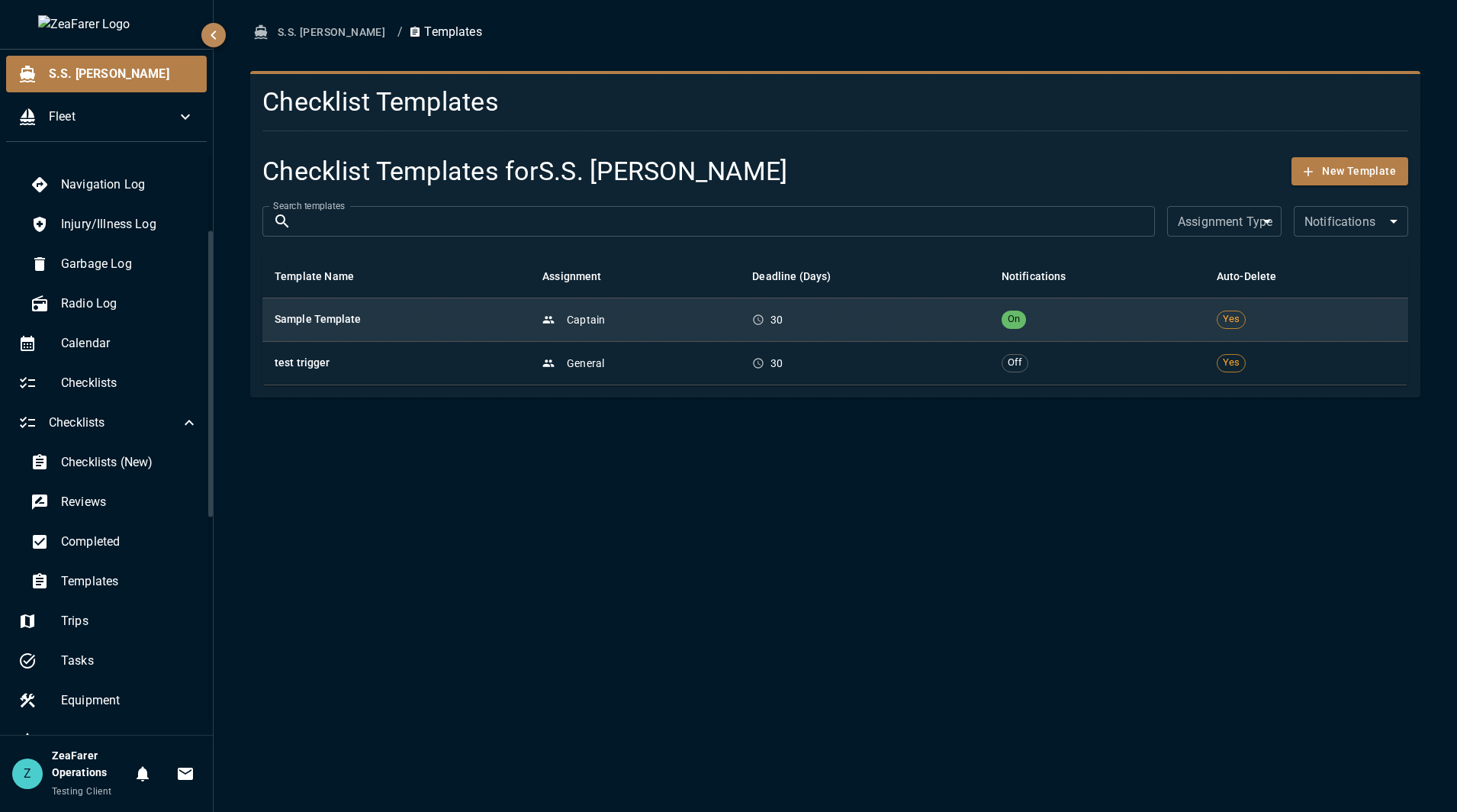
click at [691, 318] on div "Captain" at bounding box center [635, 320] width 185 height 15
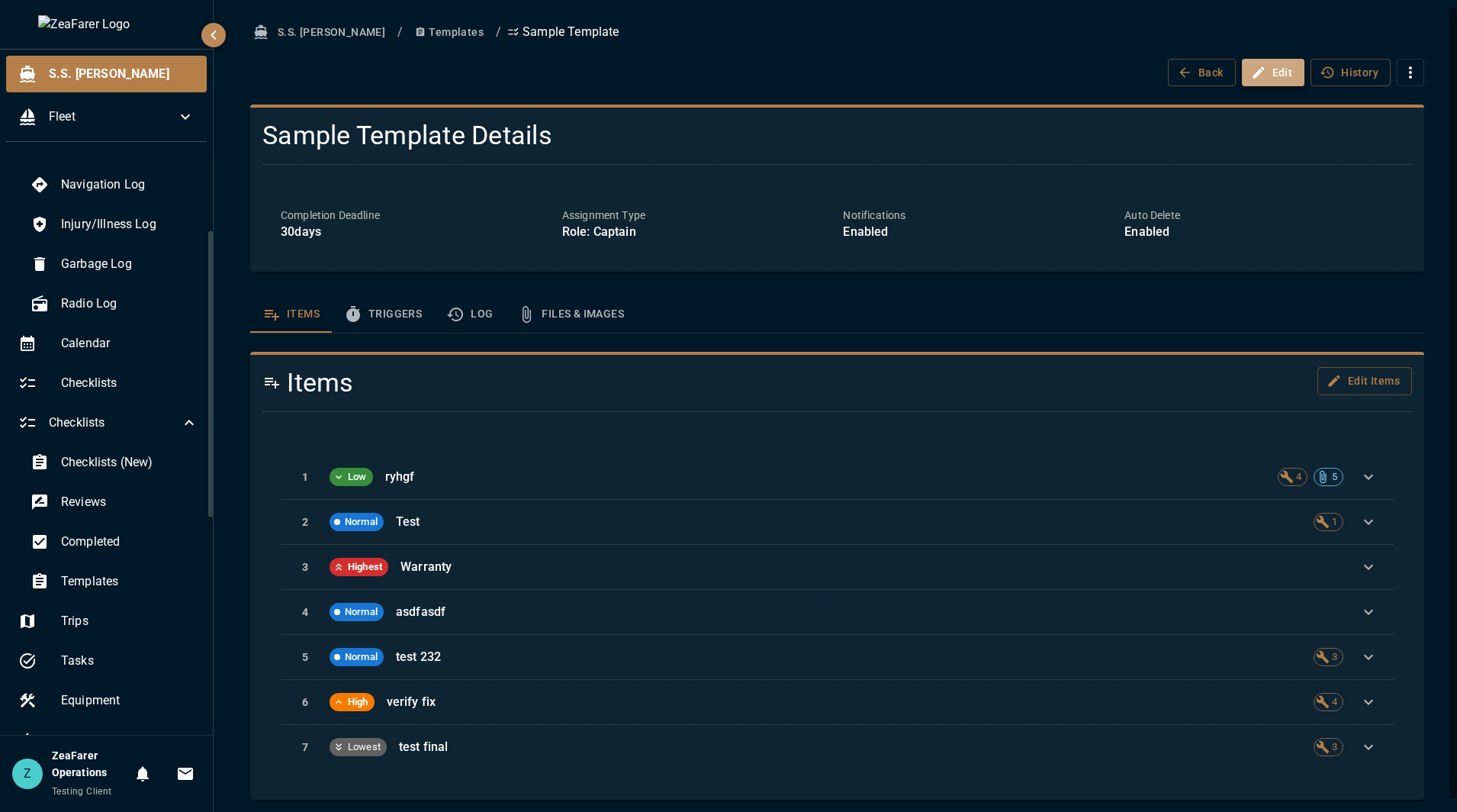
click at [1275, 79] on button "Edit" at bounding box center [1274, 73] width 63 height 28
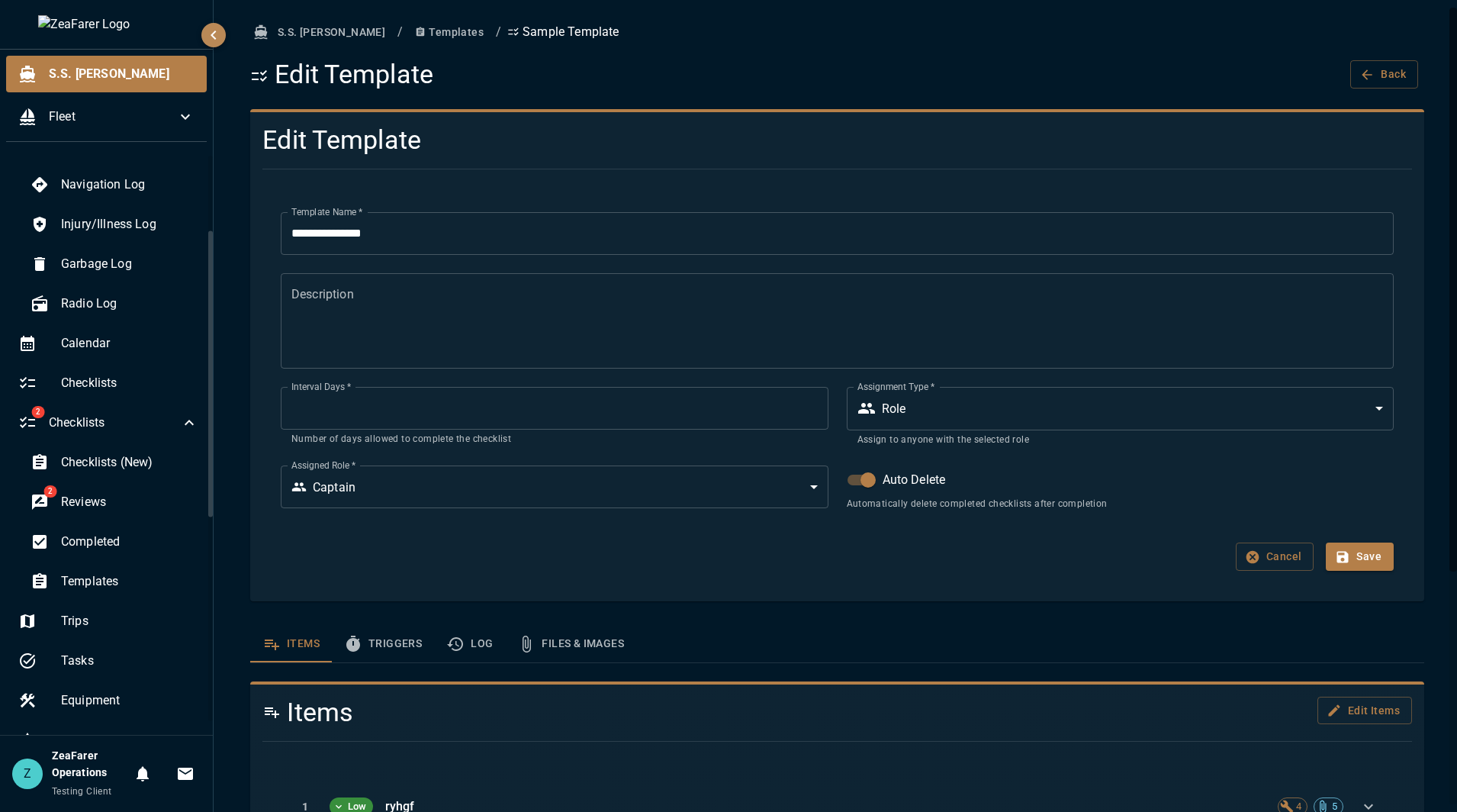
click at [412, 32] on button "Templates" at bounding box center [450, 32] width 81 height 28
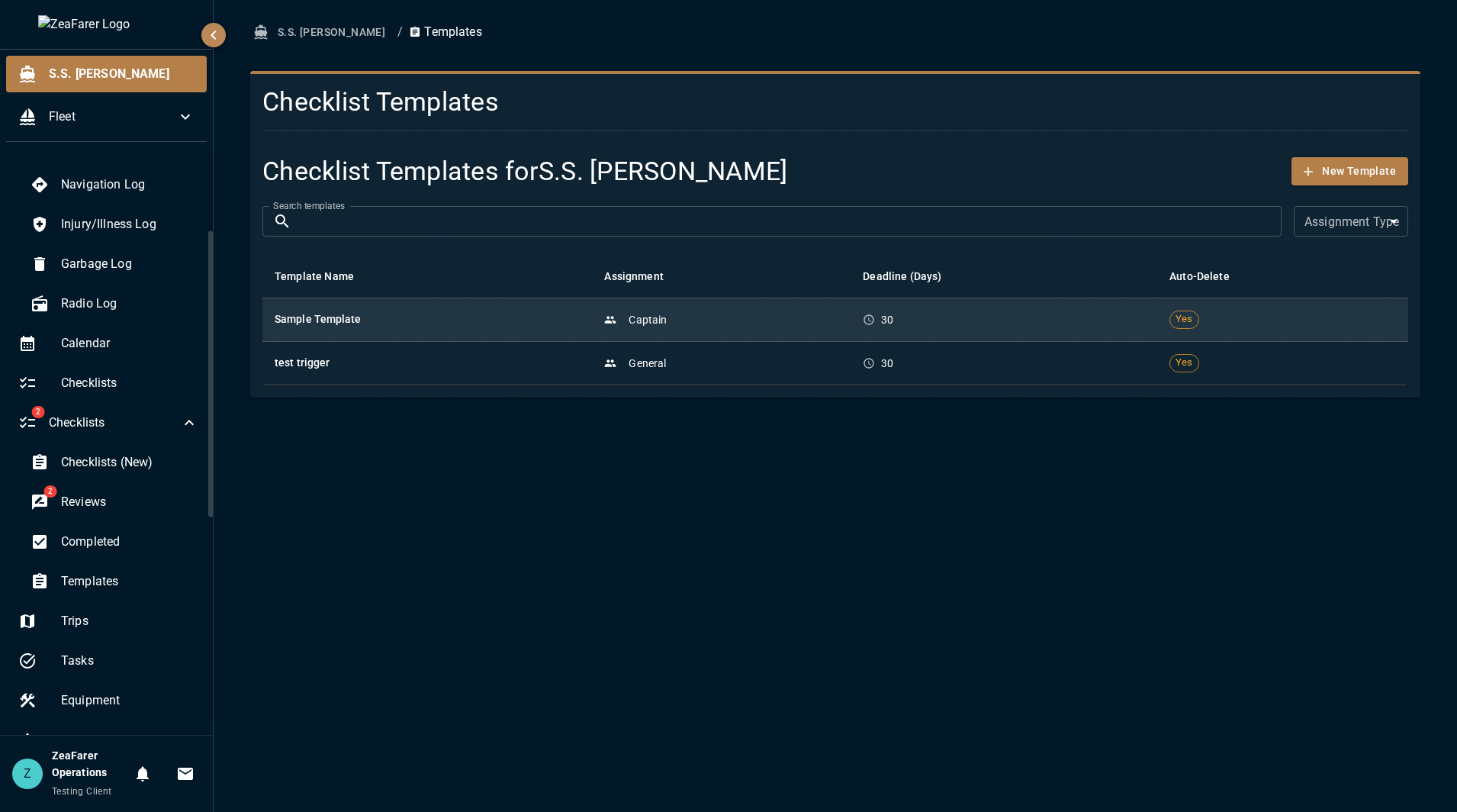
click at [428, 322] on h6 "Sample Template" at bounding box center [426, 320] width 305 height 17
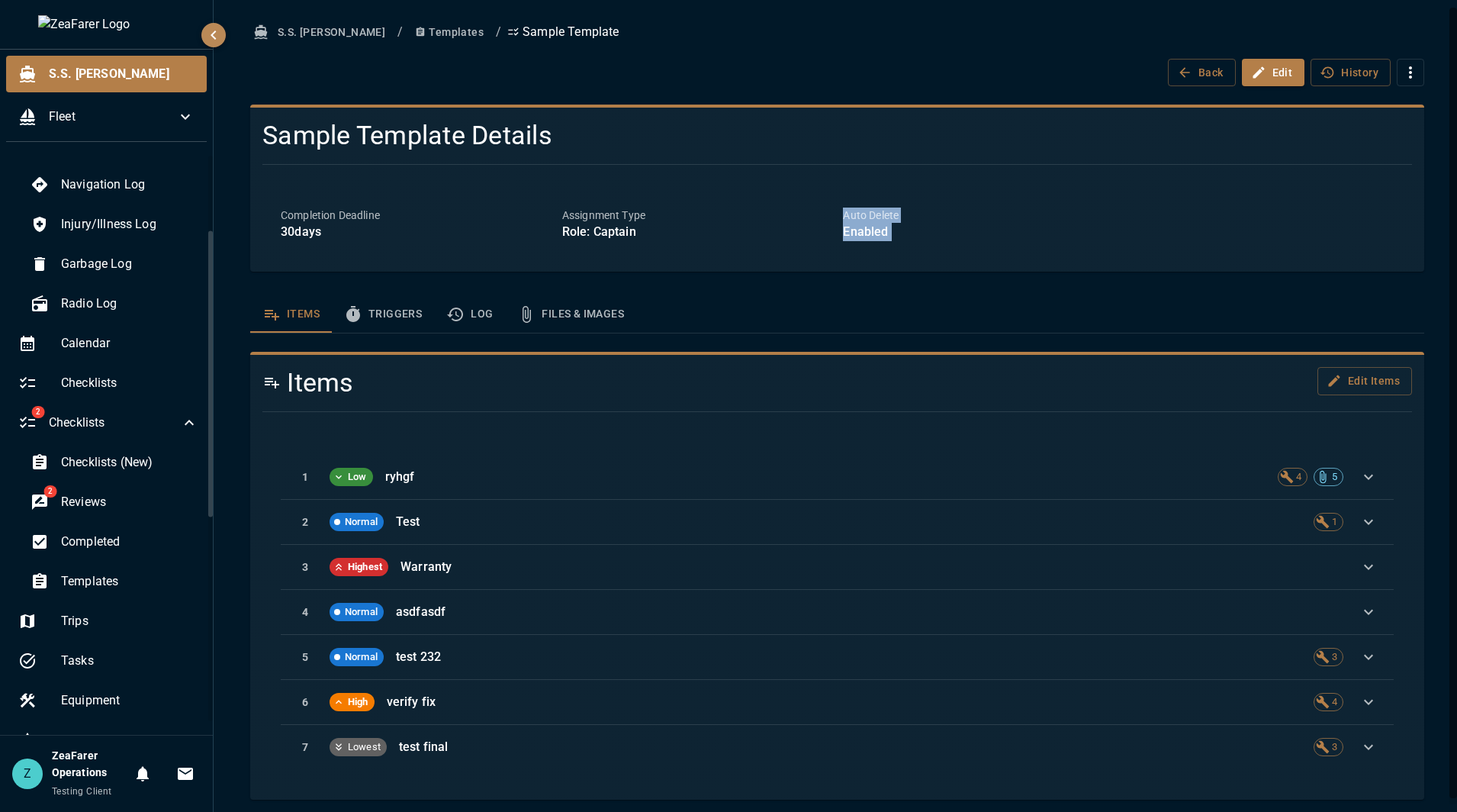
drag, startPoint x: 838, startPoint y: 218, endPoint x: 935, endPoint y: 277, distance: 113.5
click at [935, 277] on div "S.S. Anne / Templates / Sample Template Back Edit History Sample Template Detai…" at bounding box center [837, 408] width 1211 height 781
click at [937, 275] on div "S.S. Anne / Templates / Sample Template Back Edit History Sample Template Detai…" at bounding box center [837, 408] width 1211 height 781
click at [979, 251] on div "Completion Deadline 30 days Assignment Type Role: Captain Auto Delete Enabled" at bounding box center [838, 224] width 1150 height 70
